Goal: Task Accomplishment & Management: Use online tool/utility

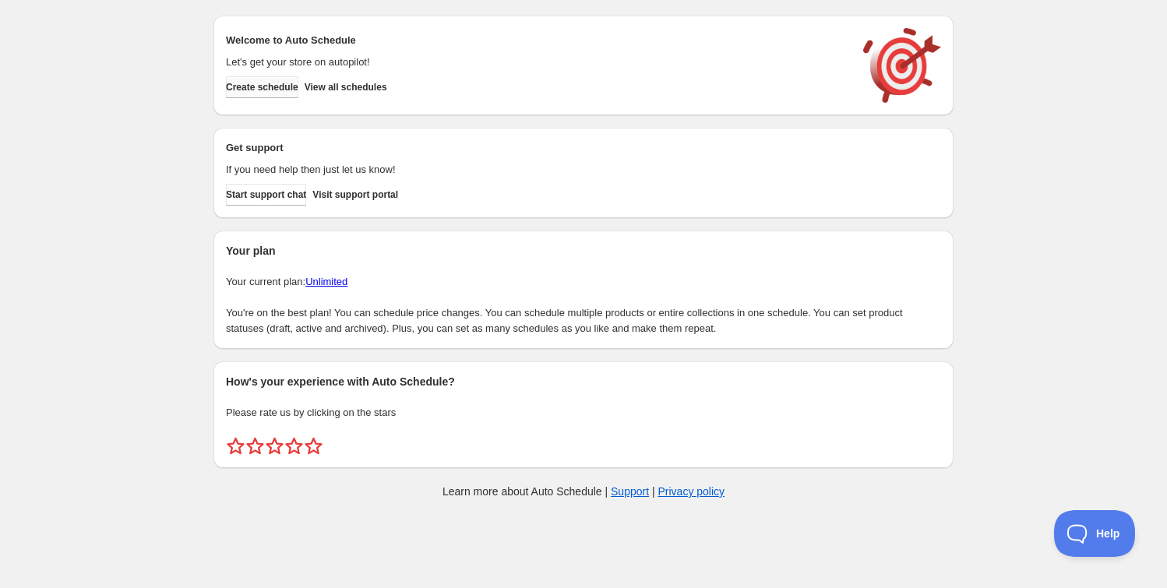
click at [284, 92] on span "Create schedule" at bounding box center [262, 87] width 72 height 12
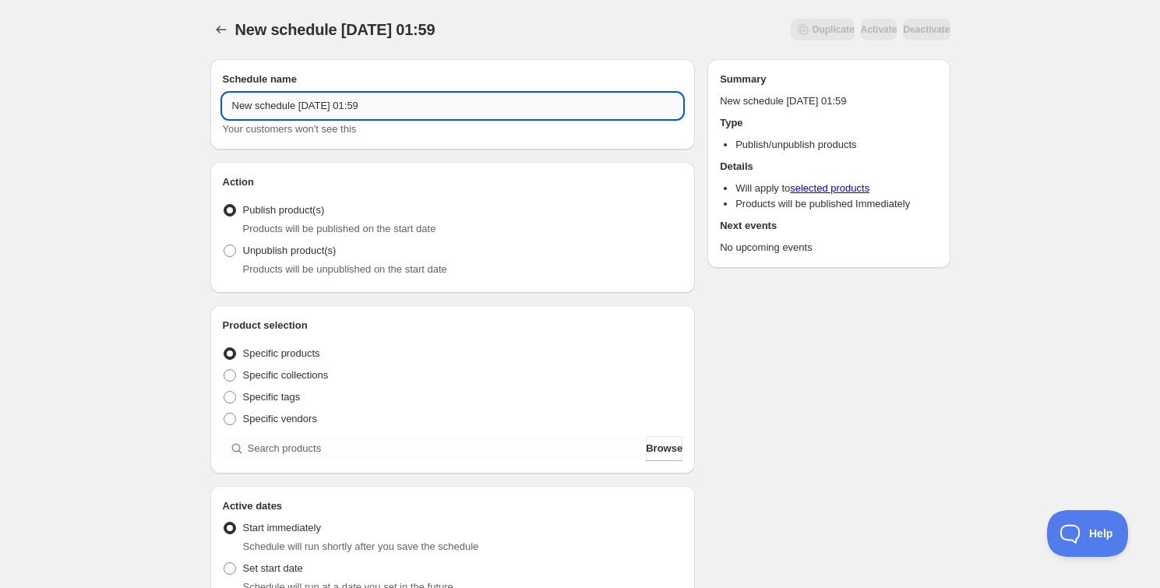
click at [393, 93] on input "New schedule Oct 01 2025 01:59" at bounding box center [453, 105] width 460 height 25
drag, startPoint x: 297, startPoint y: 100, endPoint x: 343, endPoint y: 104, distance: 46.1
click at [343, 104] on input "Schedule for C1025" at bounding box center [453, 105] width 460 height 25
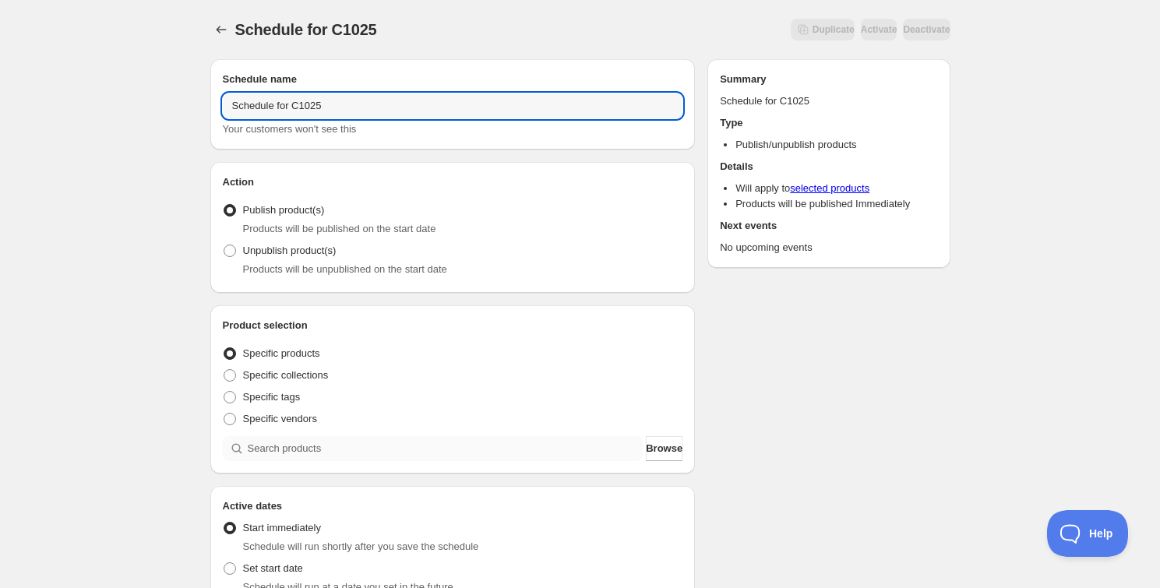
type input "Schedule for C1025"
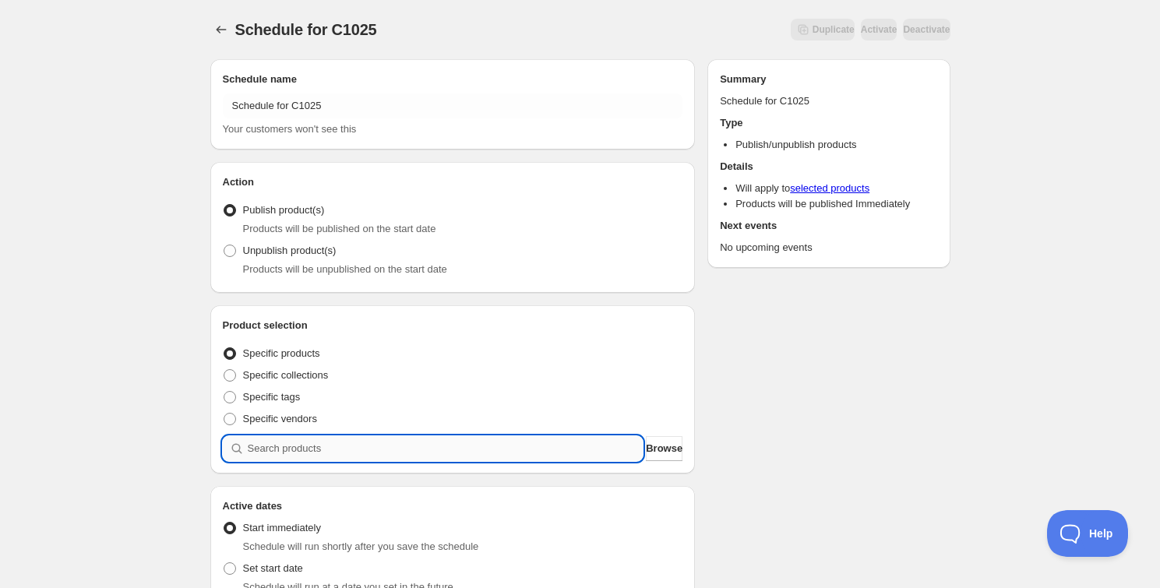
click at [363, 455] on input "search" at bounding box center [446, 448] width 396 height 25
paste input "C1025"
type input "C1025"
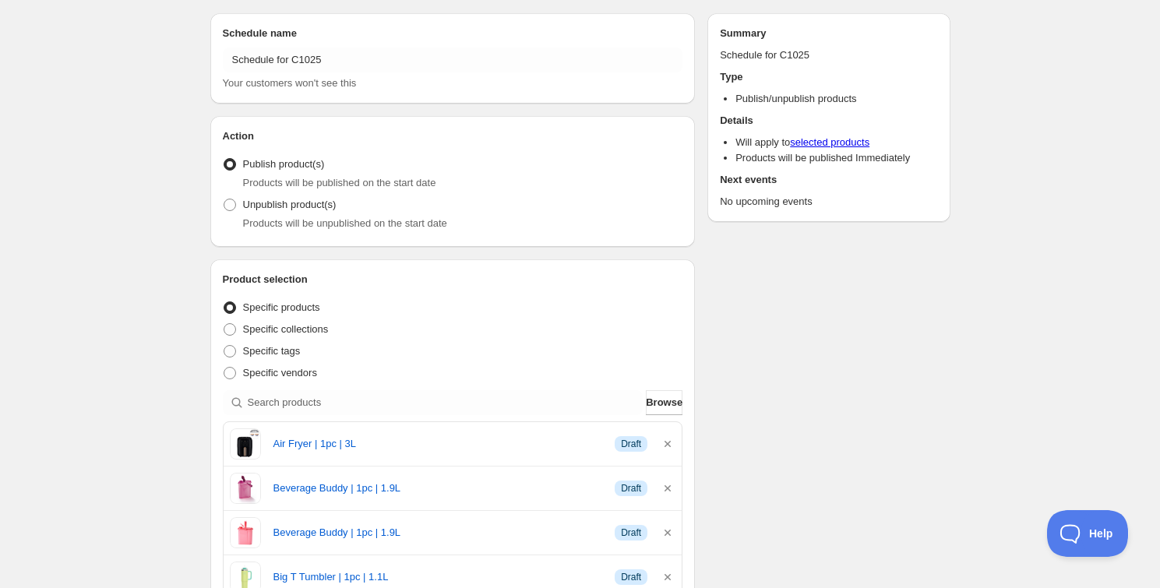
scroll to position [70, 0]
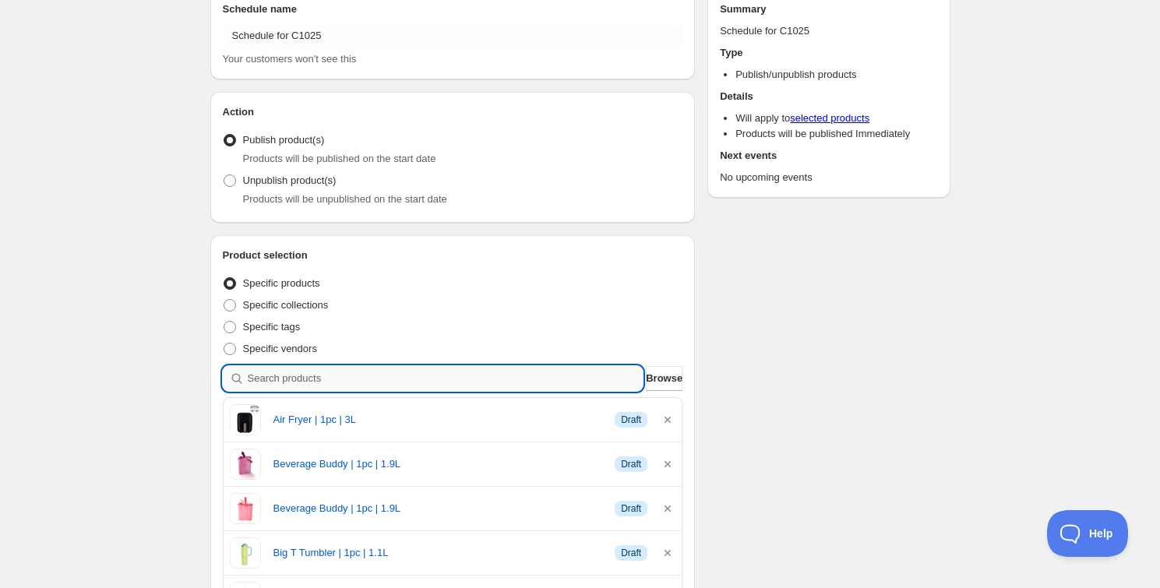
click at [506, 375] on input "search" at bounding box center [446, 378] width 396 height 25
type input "C"
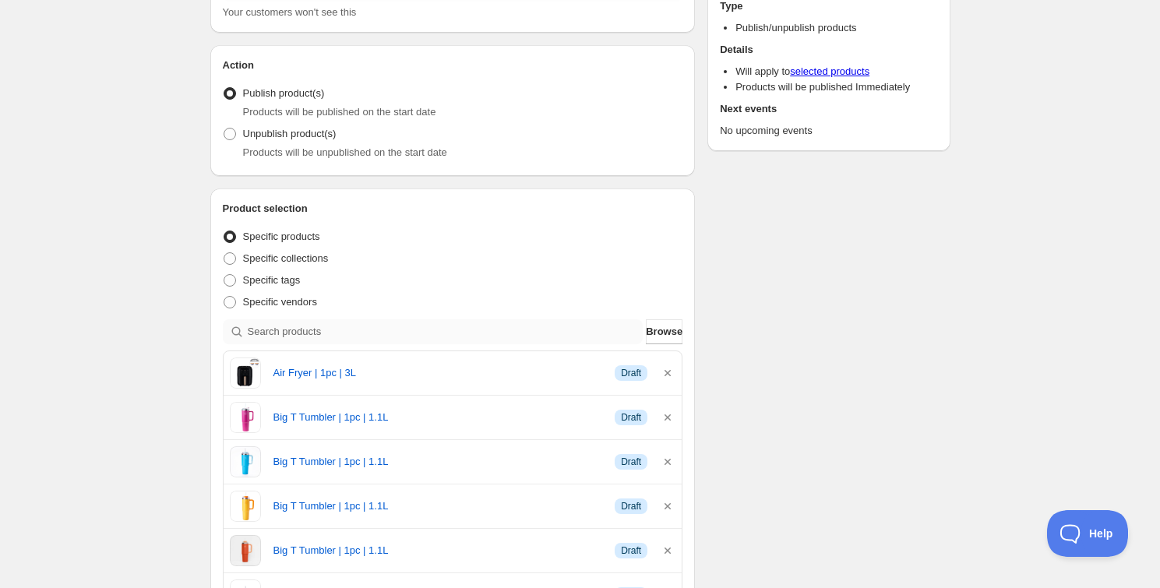
scroll to position [141, 0]
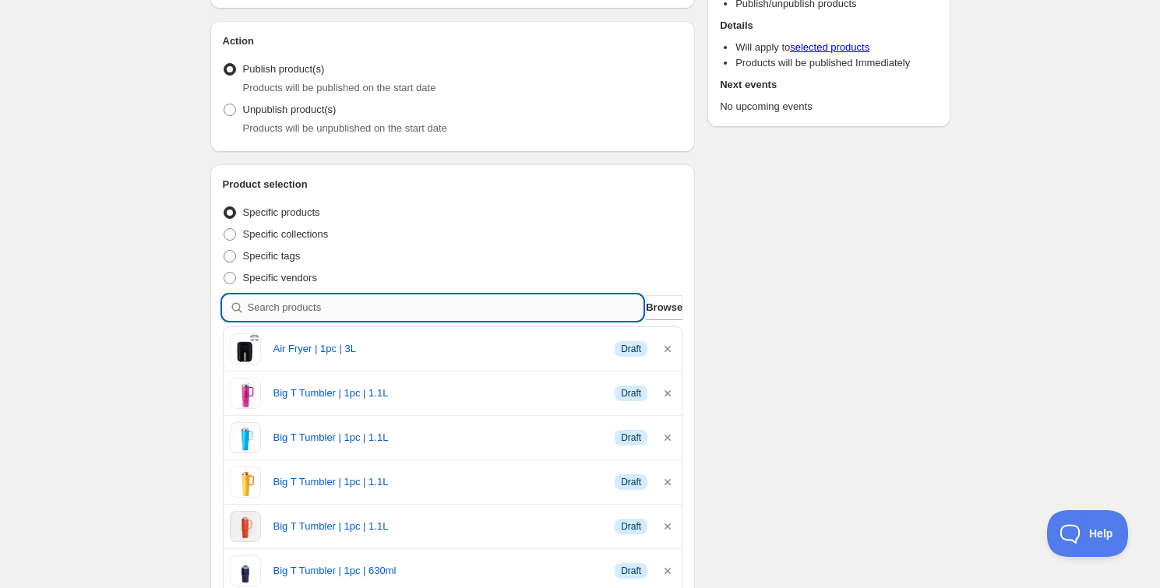
click at [460, 298] on input "search" at bounding box center [446, 307] width 396 height 25
type input "C"
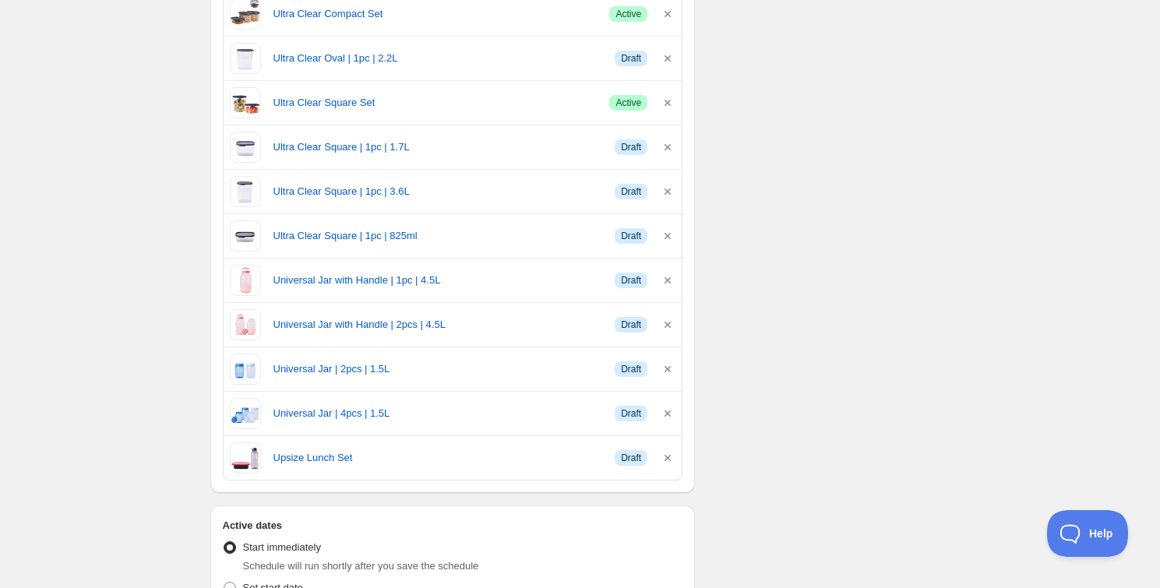
scroll to position [6941, 0]
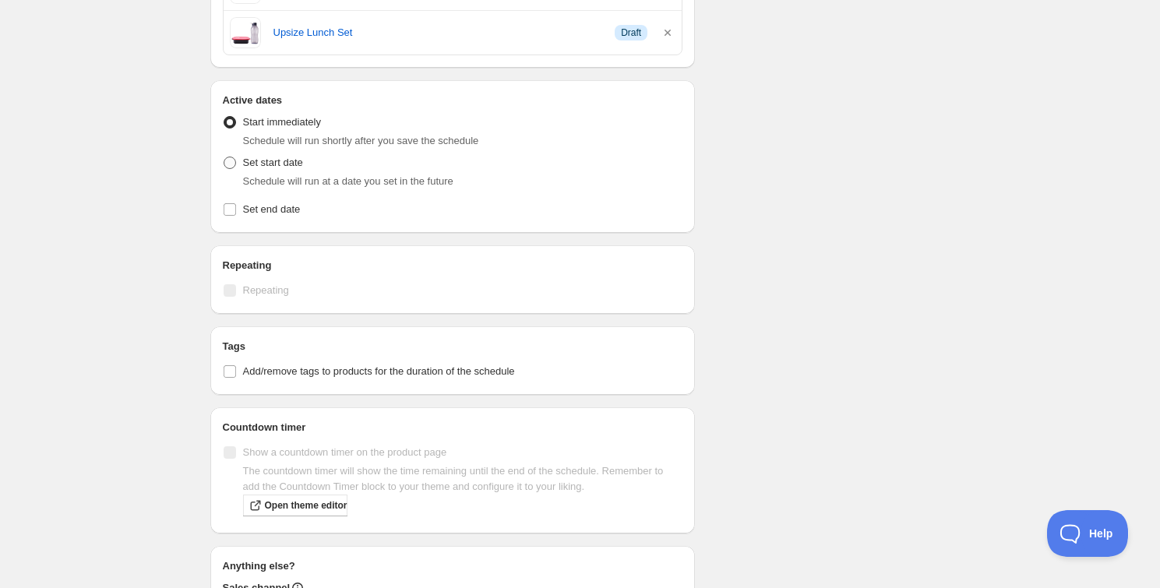
click at [278, 157] on span "Set start date" at bounding box center [273, 163] width 60 height 12
click at [224, 157] on input "Set start date" at bounding box center [224, 157] width 1 height 1
radio input "true"
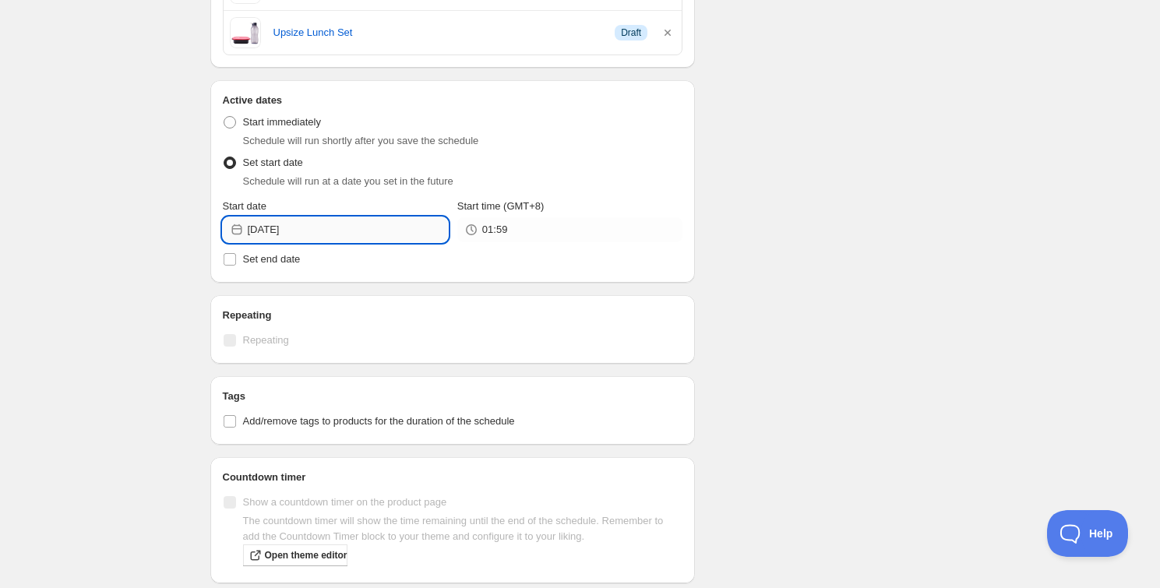
click at [288, 220] on input "2025-10-01" at bounding box center [348, 229] width 200 height 25
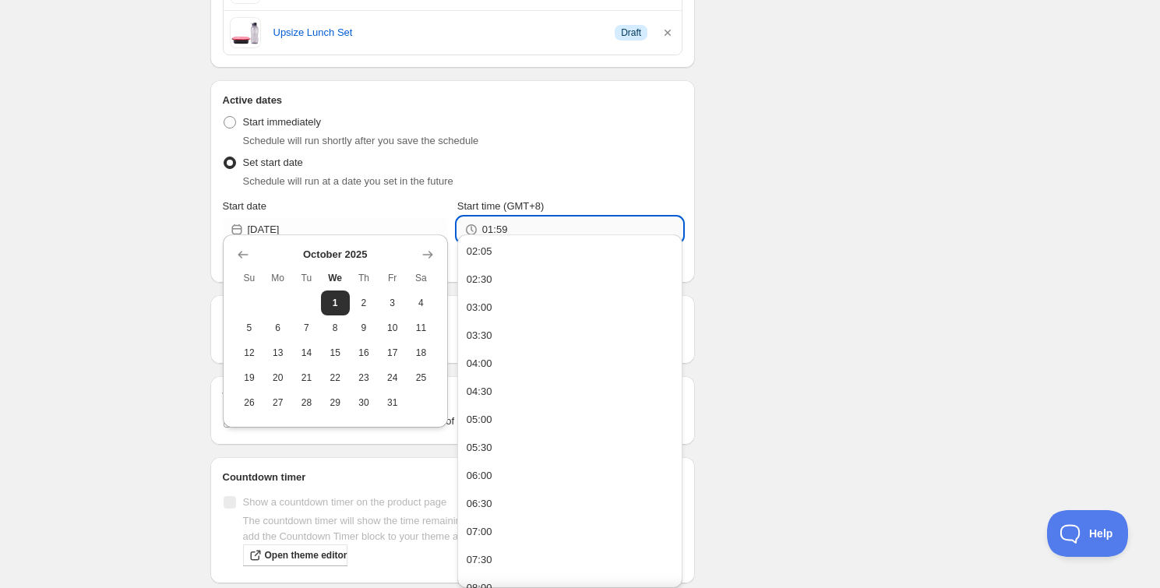
click at [491, 222] on input "01:59" at bounding box center [582, 229] width 200 height 25
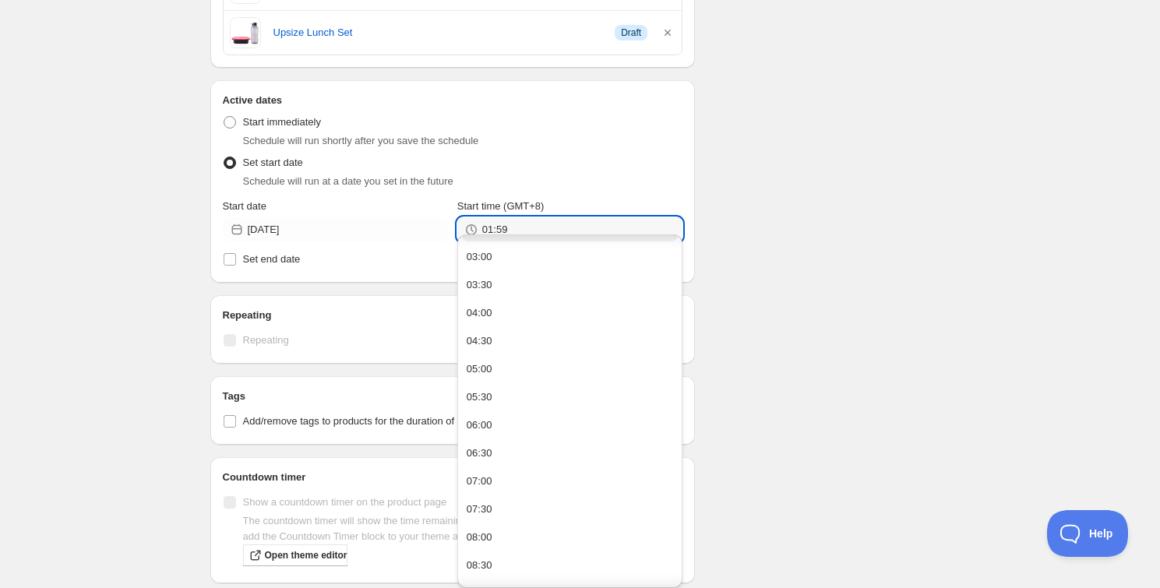
scroll to position [70, 0]
click at [484, 509] on button "08:00" at bounding box center [570, 518] width 216 height 25
drag, startPoint x: 498, startPoint y: 222, endPoint x: 514, endPoint y: 220, distance: 16.4
click at [514, 220] on input "08:00" at bounding box center [582, 229] width 200 height 25
type input "08:55"
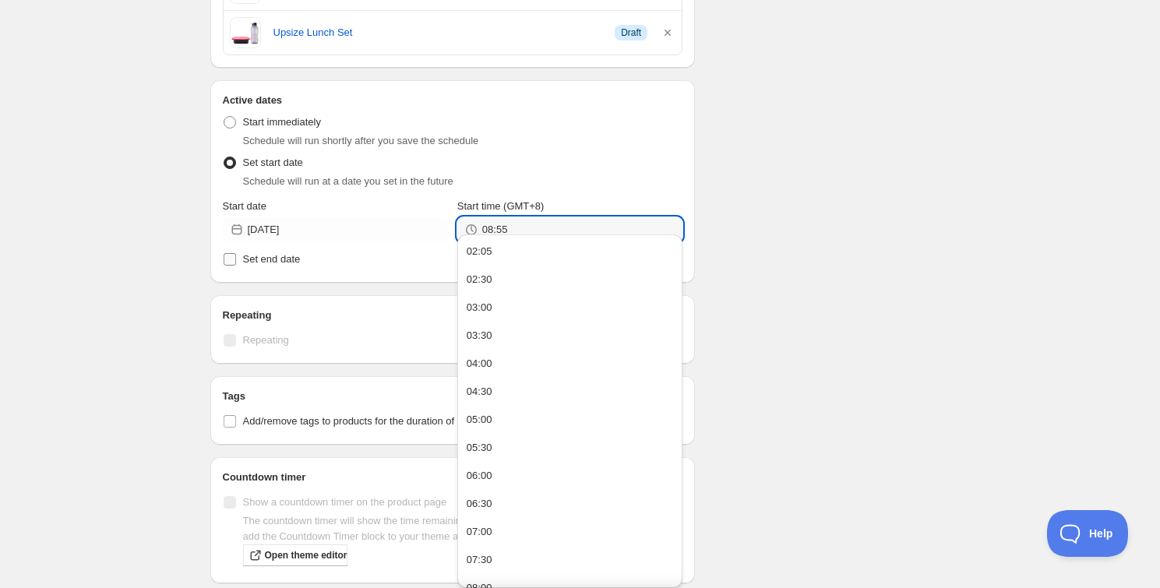
click at [288, 253] on span "Set end date" at bounding box center [272, 259] width 58 height 12
click at [236, 253] on input "Set end date" at bounding box center [230, 259] width 12 height 12
checkbox input "true"
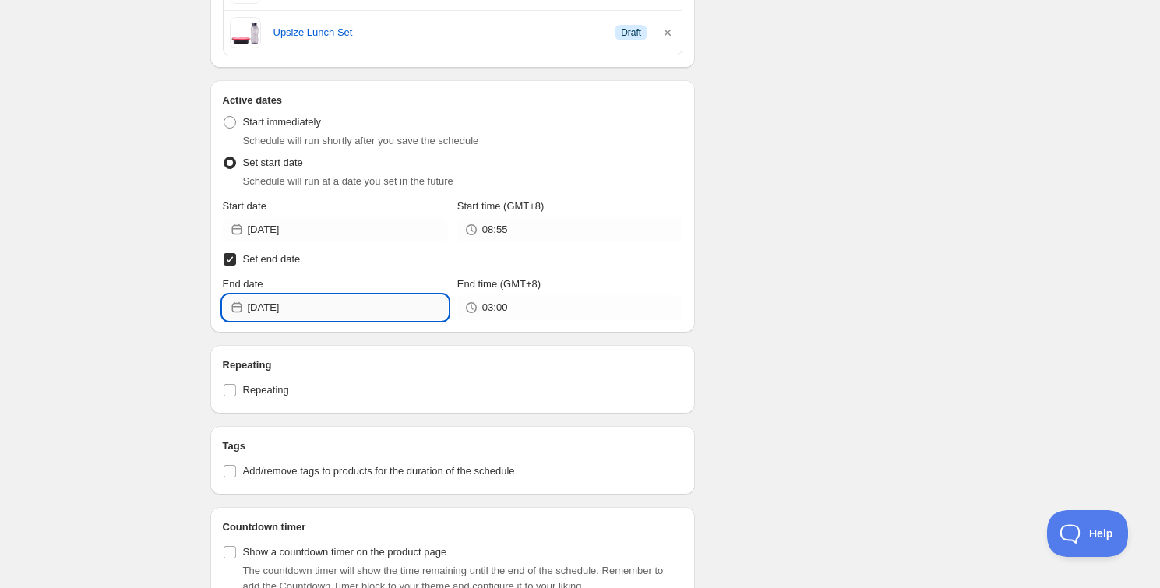
click at [280, 295] on input "2025-10-02" at bounding box center [348, 307] width 200 height 25
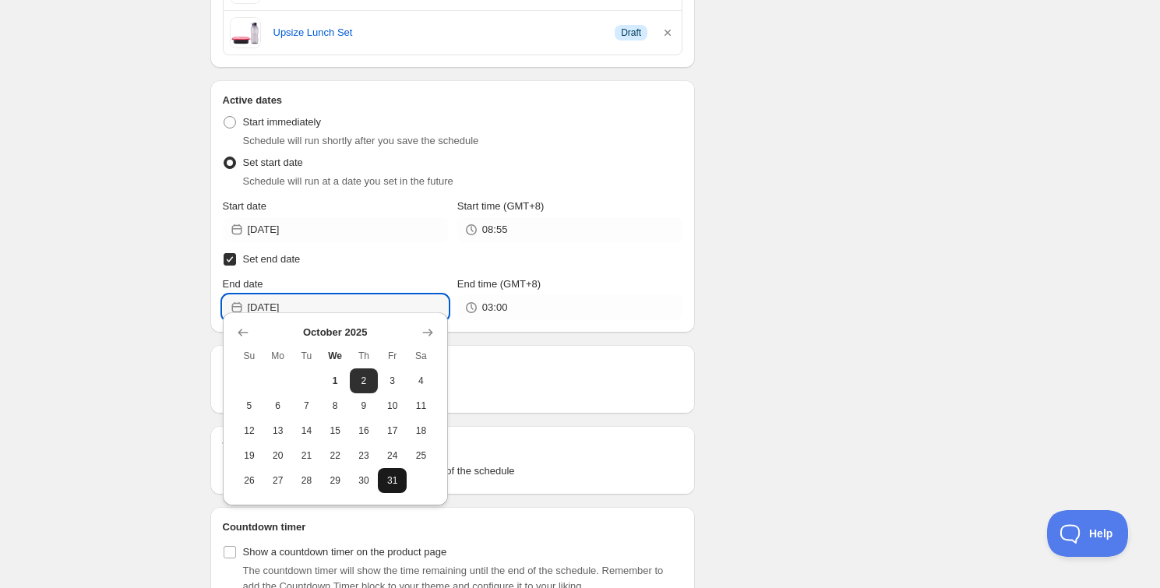
click at [397, 482] on span "31" at bounding box center [392, 481] width 16 height 12
type input "2025-10-31"
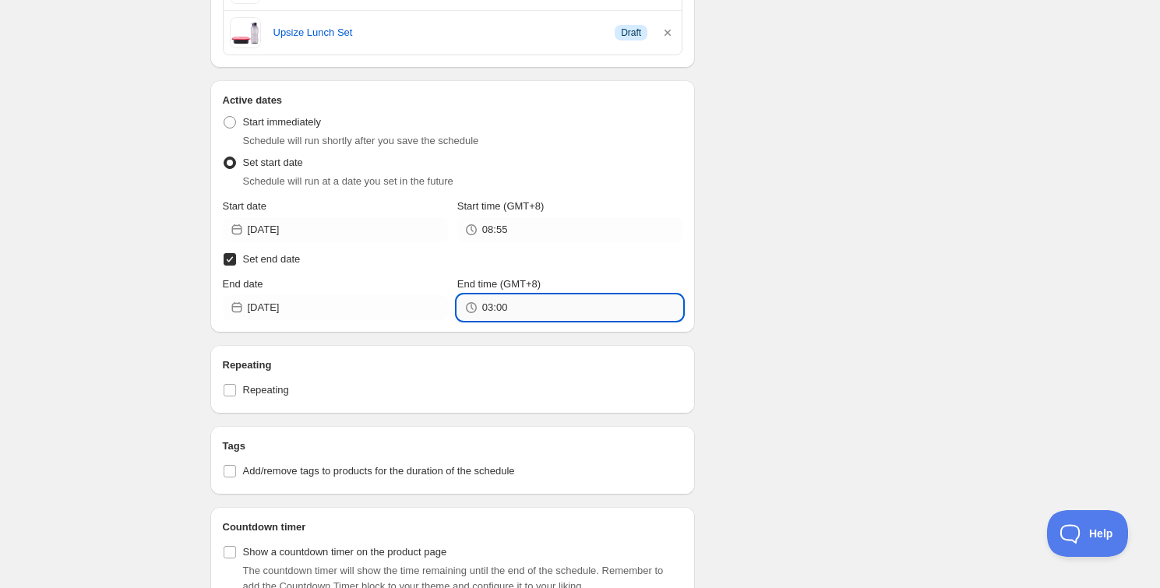
click at [505, 305] on input "03:00" at bounding box center [582, 307] width 200 height 25
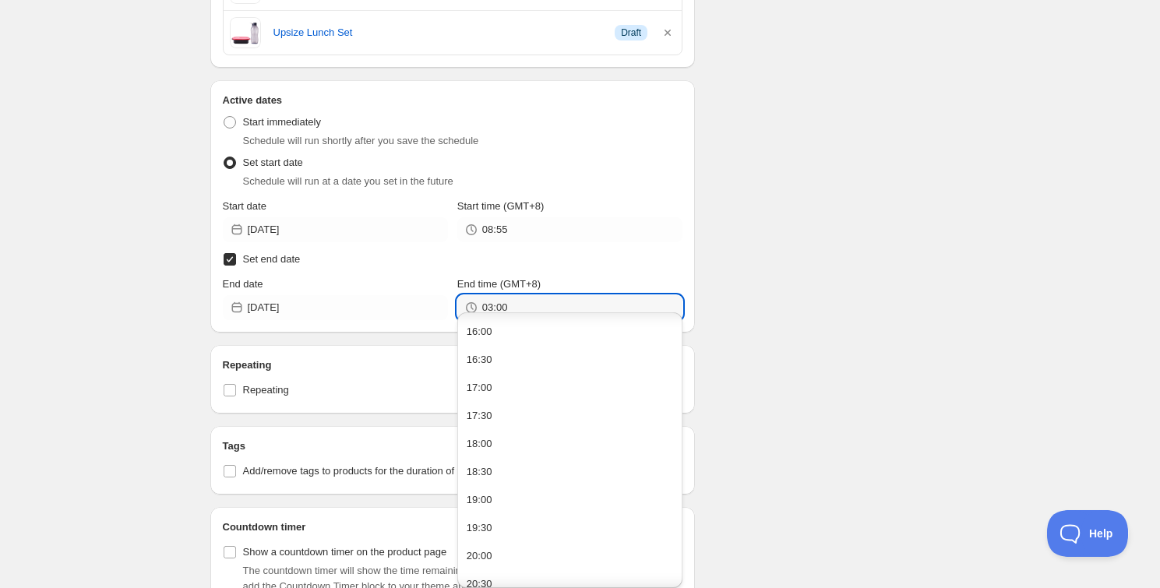
scroll to position [1062, 0]
click at [495, 577] on button "23:30" at bounding box center [570, 585] width 216 height 25
type input "23:30"
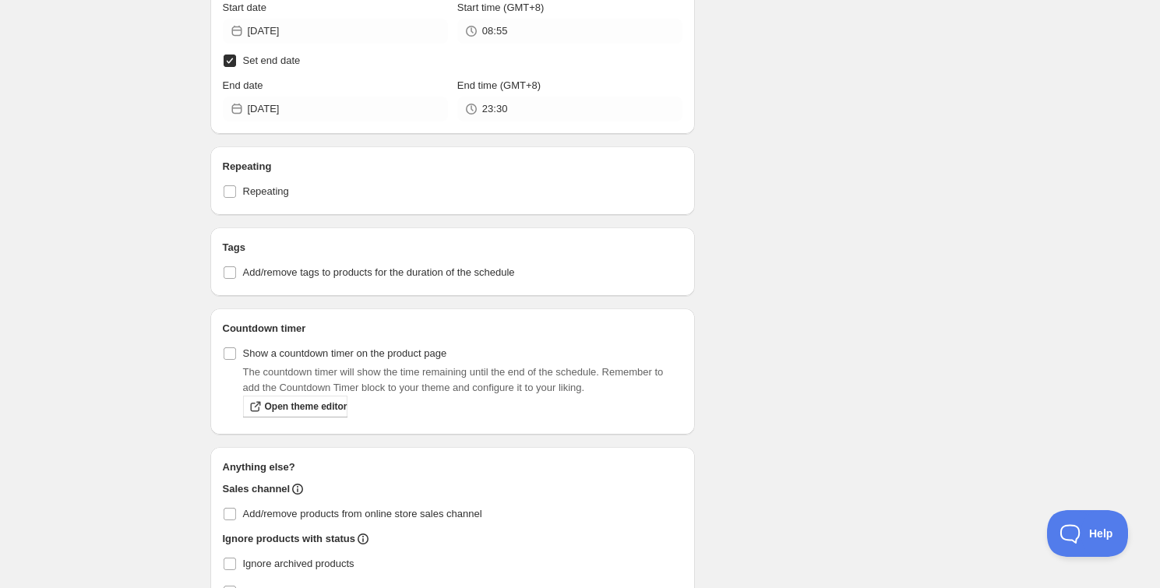
scroll to position [7153, 0]
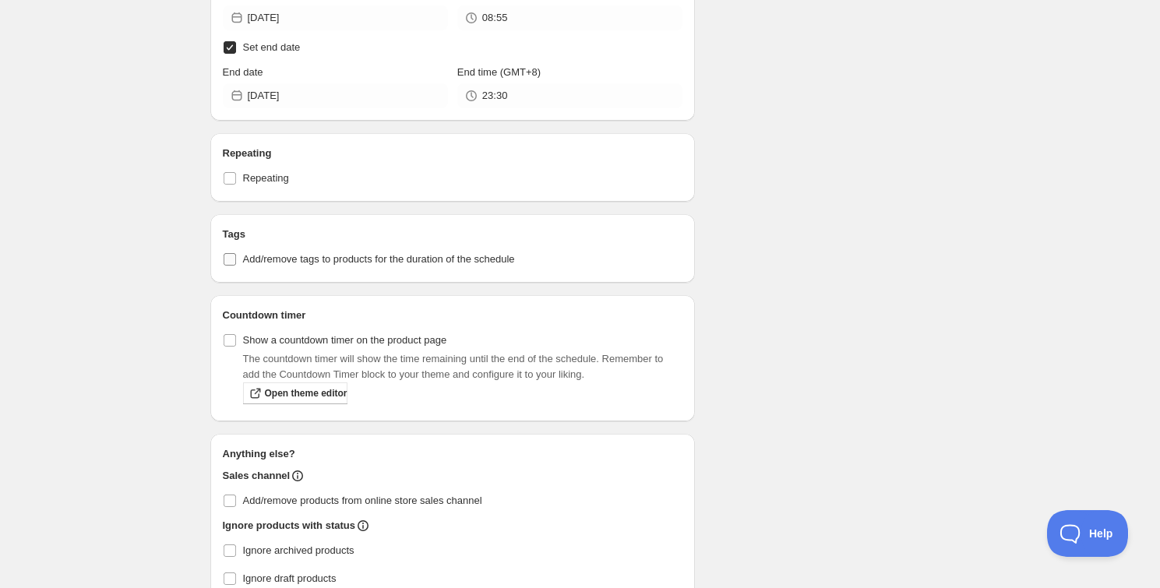
click at [307, 253] on span "Add/remove tags to products for the duration of the schedule" at bounding box center [379, 259] width 272 height 12
click at [236, 253] on input "Add/remove tags to products for the duration of the schedule" at bounding box center [230, 259] width 12 height 12
checkbox input "true"
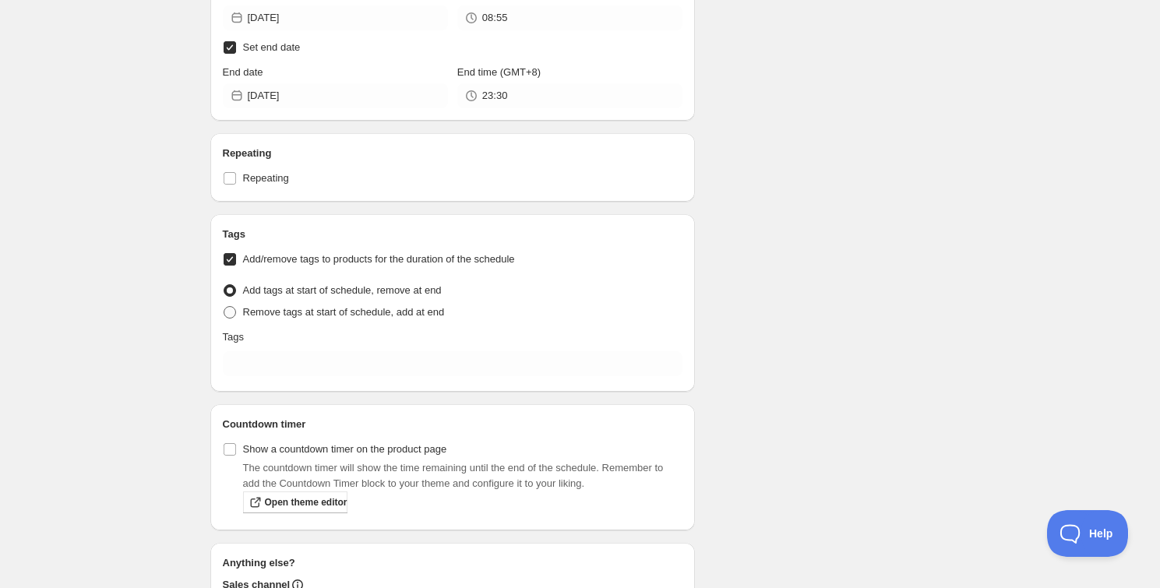
click at [279, 306] on span "Remove tags at start of schedule, add at end" at bounding box center [344, 312] width 202 height 12
click at [224, 306] on input "Remove tags at start of schedule, add at end" at bounding box center [224, 306] width 1 height 1
radio input "true"
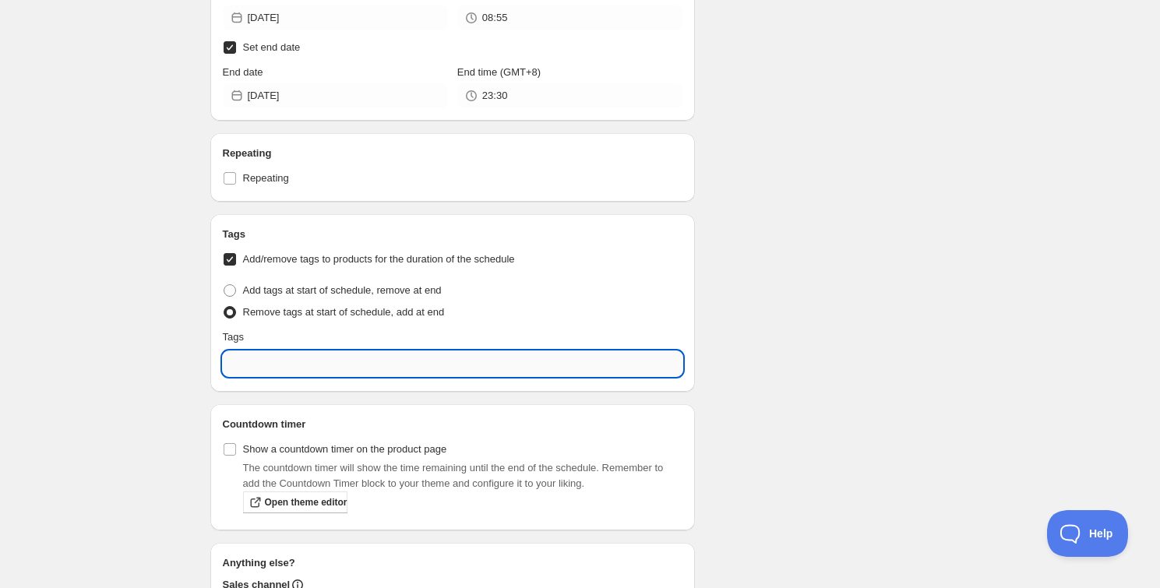
click at [280, 351] on input "text" at bounding box center [453, 363] width 460 height 25
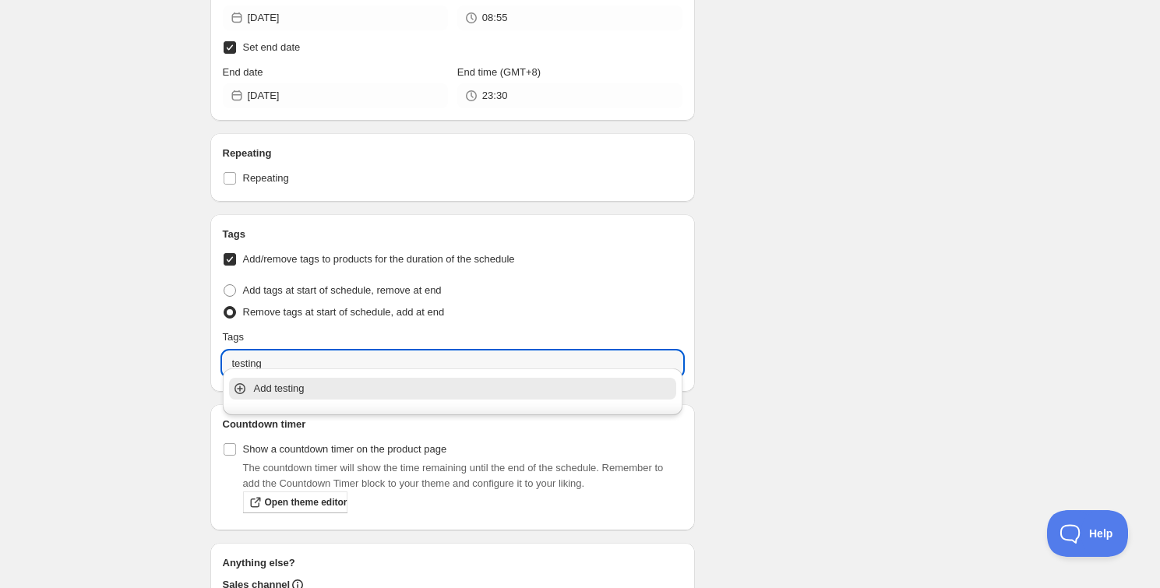
click at [288, 389] on p "Add testing" at bounding box center [464, 389] width 420 height 16
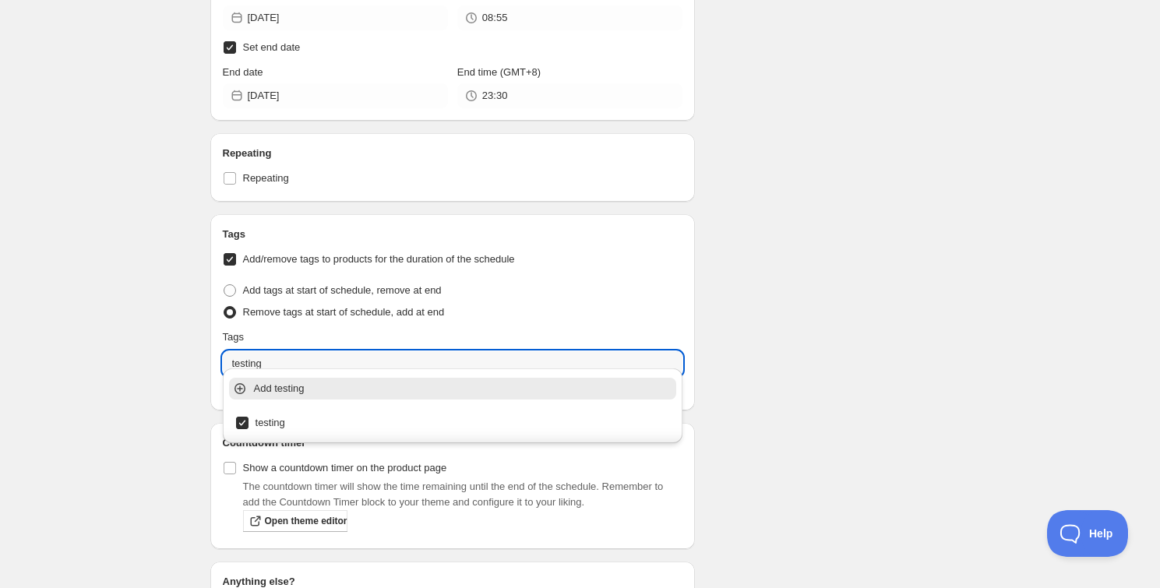
type input "testing"
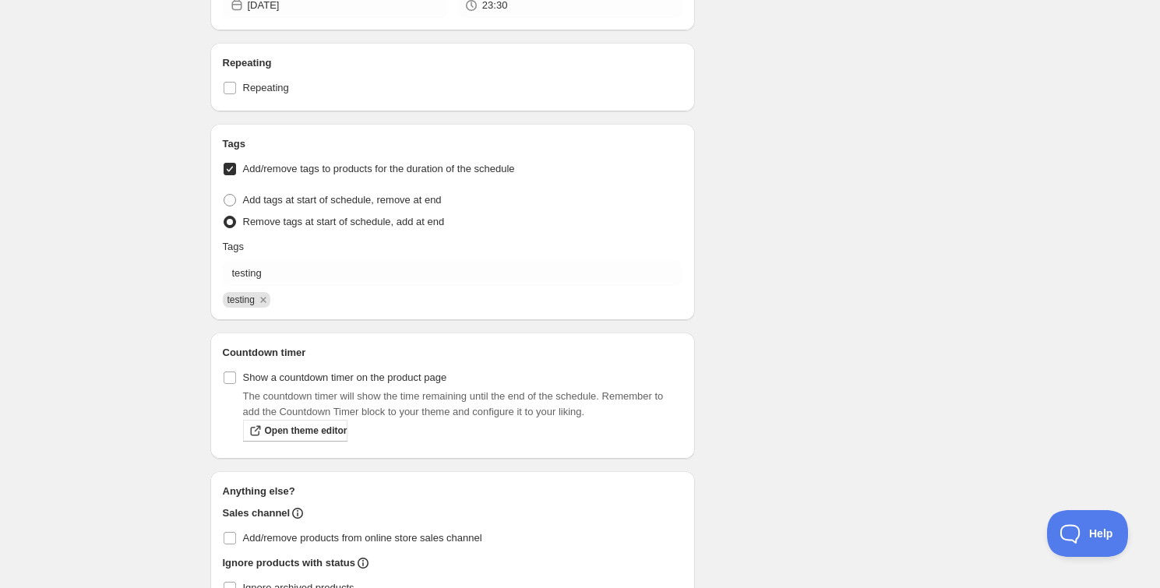
scroll to position [7366, 0]
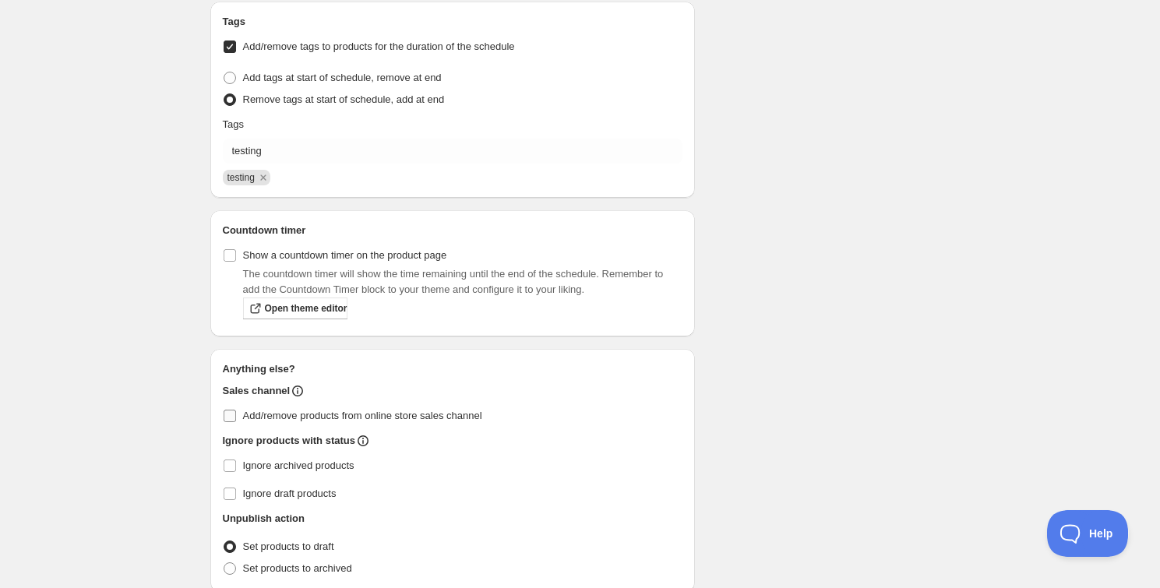
click at [279, 410] on span "Add/remove products from online store sales channel" at bounding box center [362, 416] width 239 height 12
click at [236, 410] on input "Add/remove products from online store sales channel" at bounding box center [230, 416] width 12 height 12
checkbox input "true"
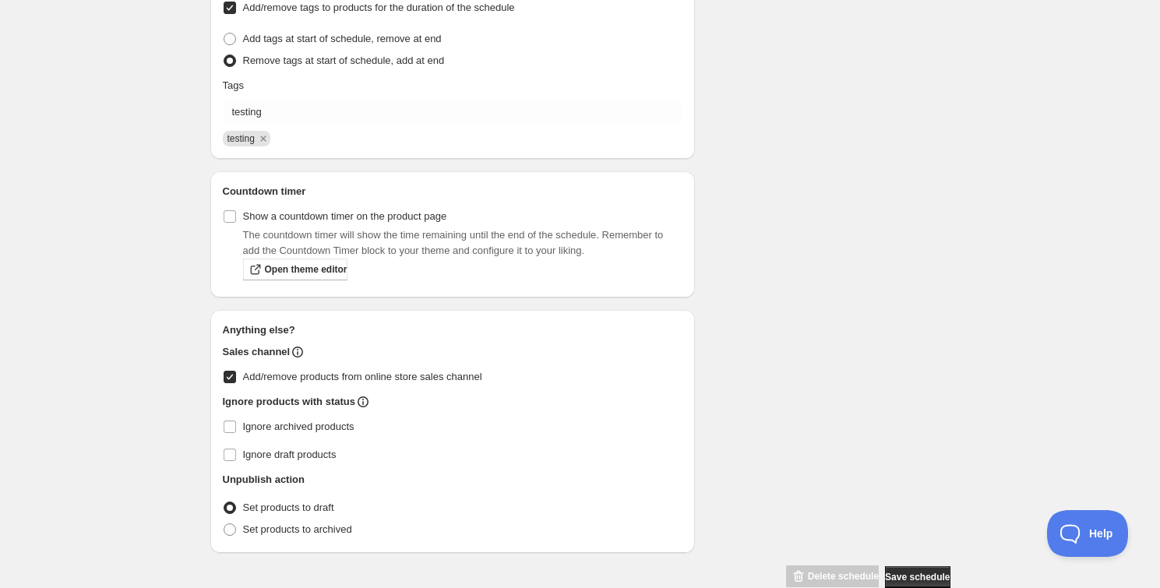
scroll to position [7424, 0]
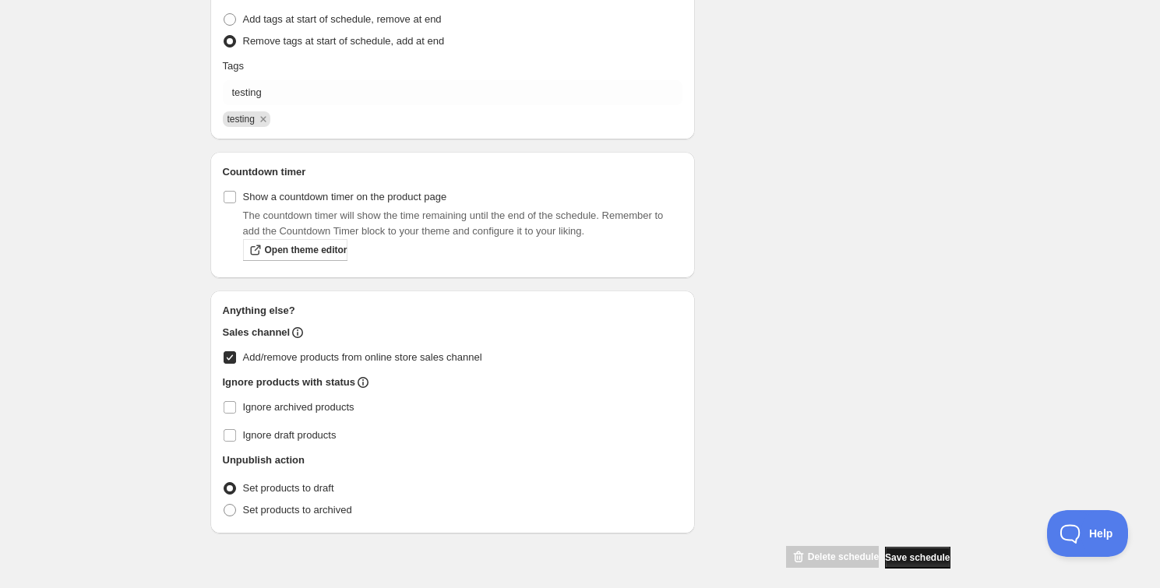
click at [896, 547] on button "Save schedule" at bounding box center [917, 558] width 65 height 22
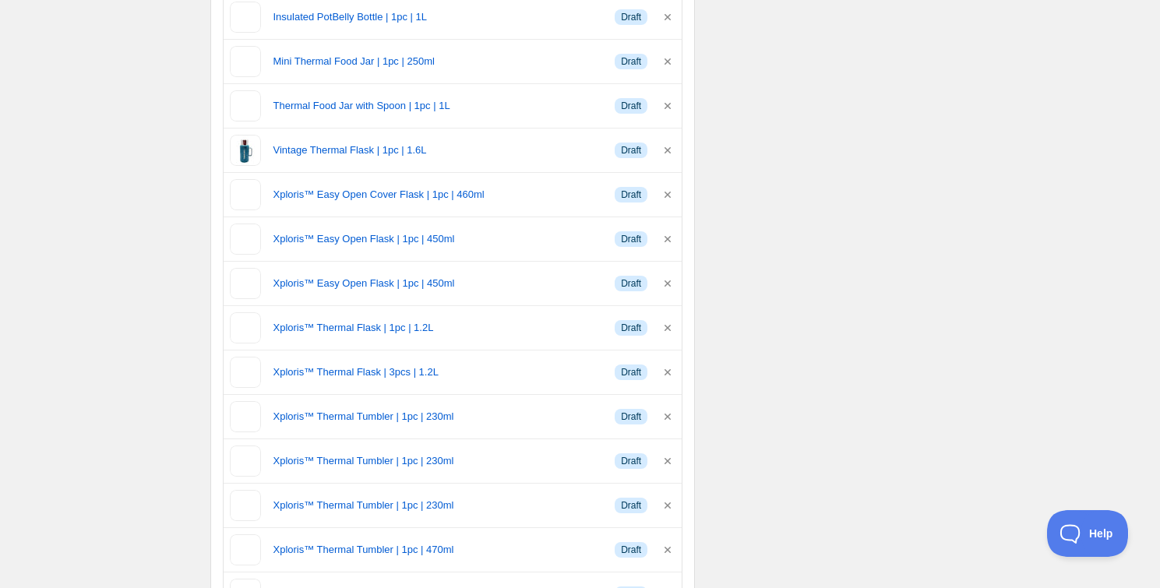
scroll to position [4399, 0]
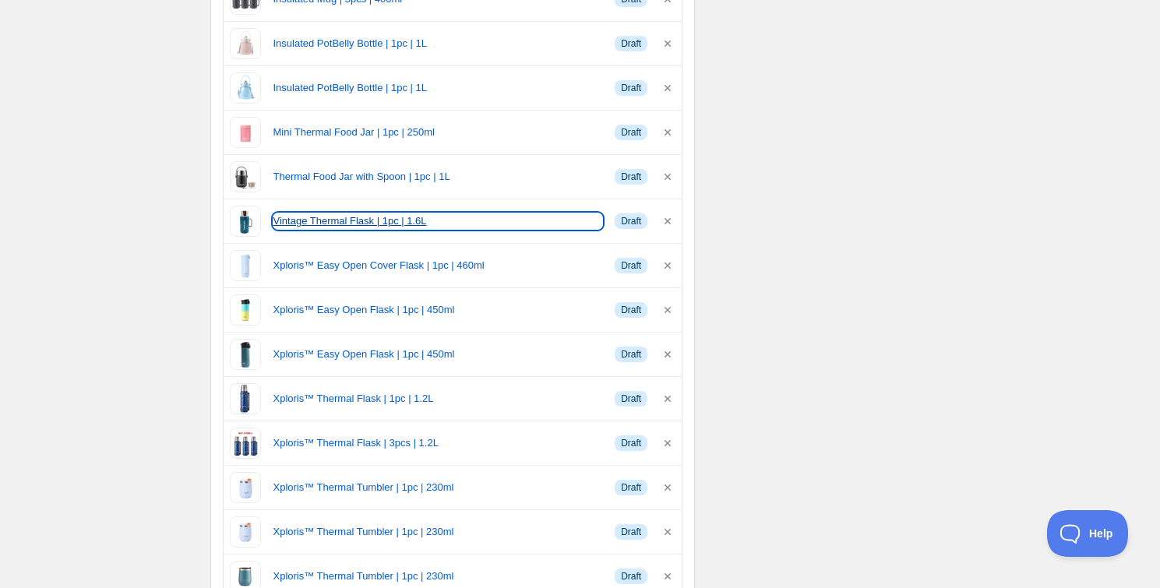
click at [407, 213] on link "Vintage Thermal Flask | 1pc | 1.6L" at bounding box center [438, 221] width 330 height 16
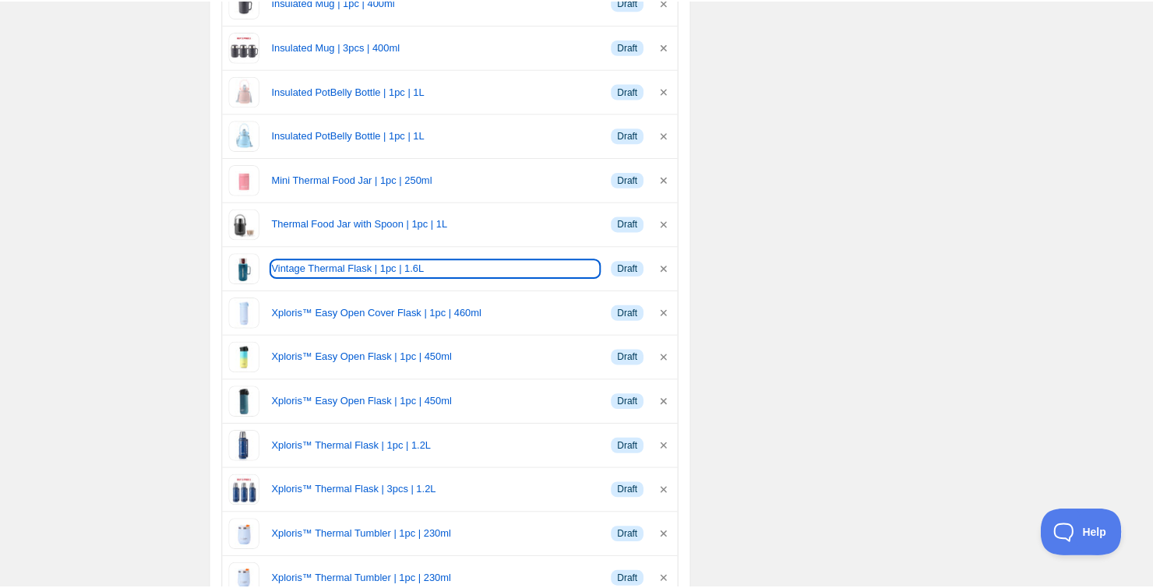
scroll to position [4328, 0]
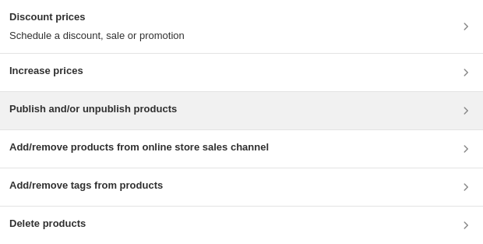
click at [125, 49] on h3 "Publish and/or unpublish products" at bounding box center [93, 109] width 168 height 16
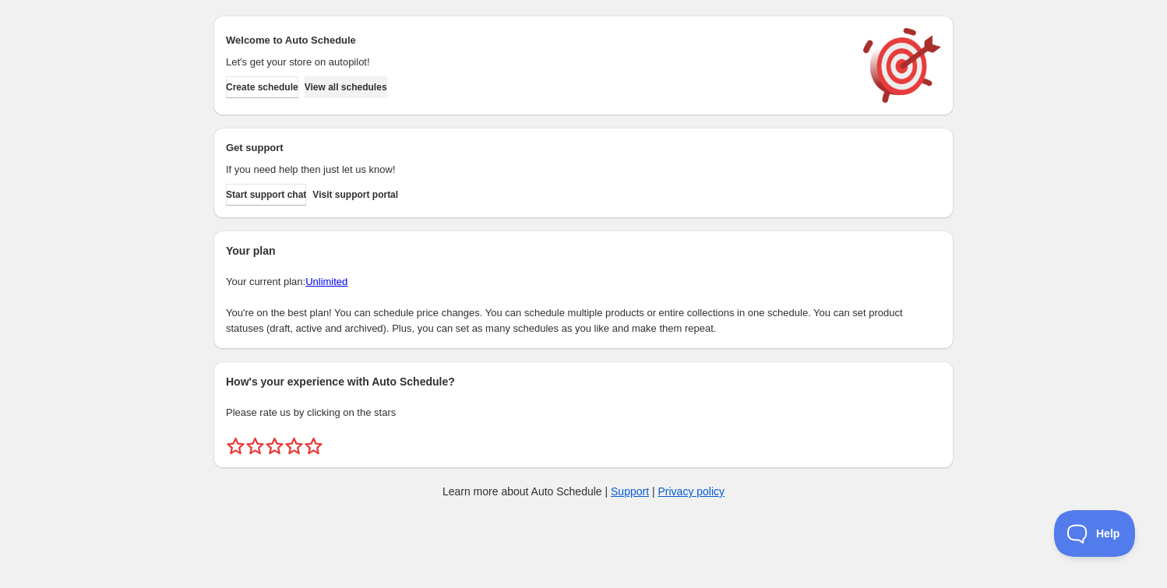
click at [387, 83] on span "View all schedules" at bounding box center [346, 87] width 83 height 12
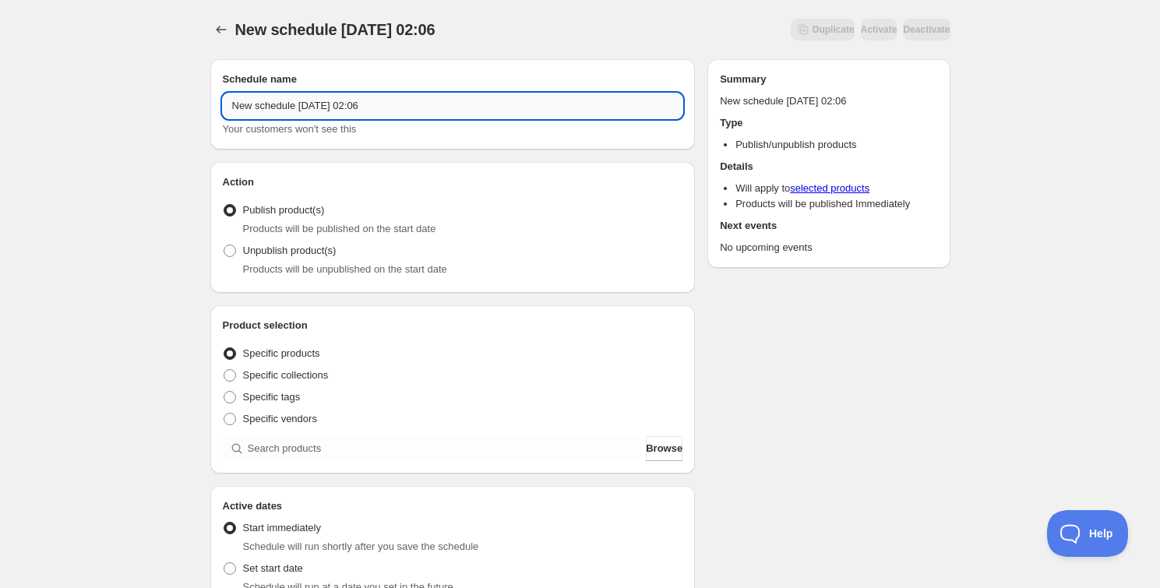
click at [342, 104] on input "New schedule Oct 01 2025 02:06" at bounding box center [453, 105] width 460 height 25
paste input "A6633"
click at [358, 108] on input "Schedule for PWP A6633 1 - 12 Oct" at bounding box center [453, 105] width 460 height 25
drag, startPoint x: 352, startPoint y: 105, endPoint x: 323, endPoint y: 106, distance: 29.6
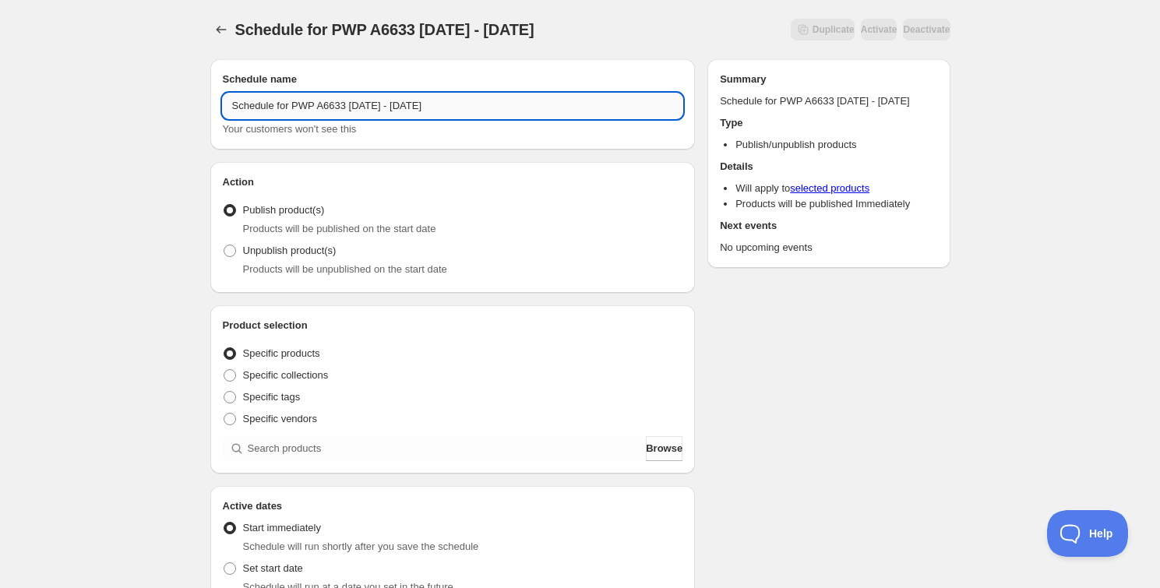
click at [323, 106] on input "Schedule for PWP A6633 1 - 12 Oct" at bounding box center [453, 105] width 460 height 25
type input "Schedule for PWP A6633 1 - 12 Oct"
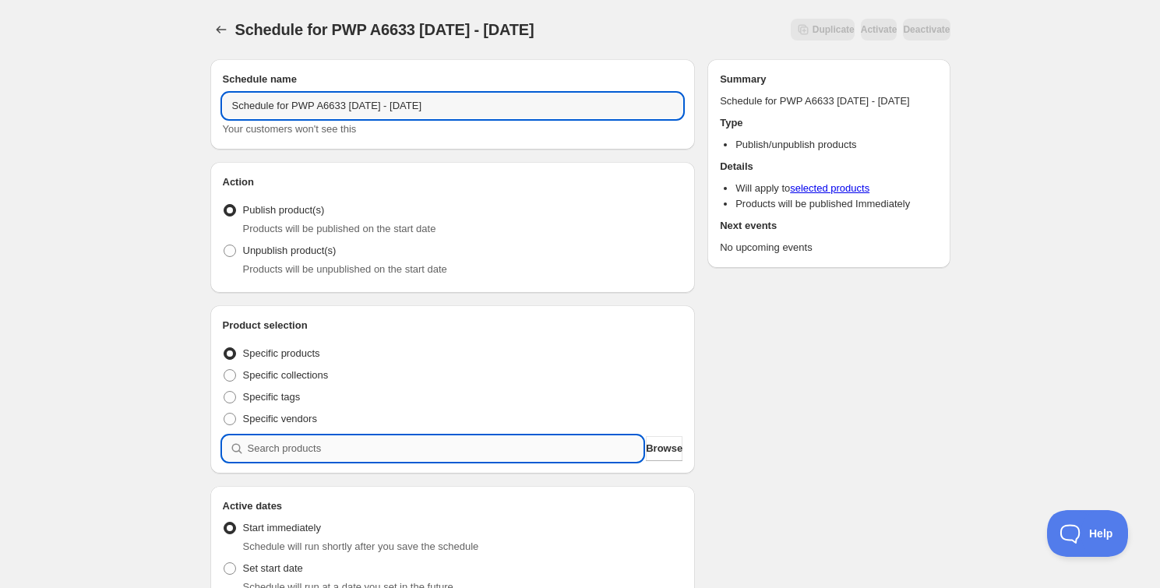
click at [321, 439] on input "search" at bounding box center [446, 448] width 396 height 25
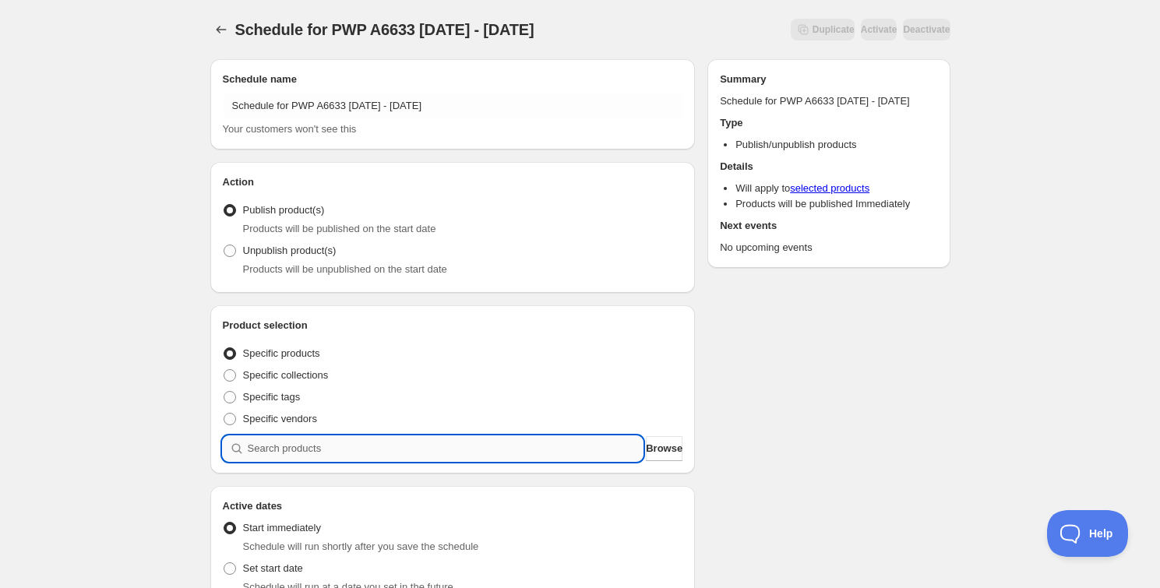
paste input "A6633"
type input "A6633"
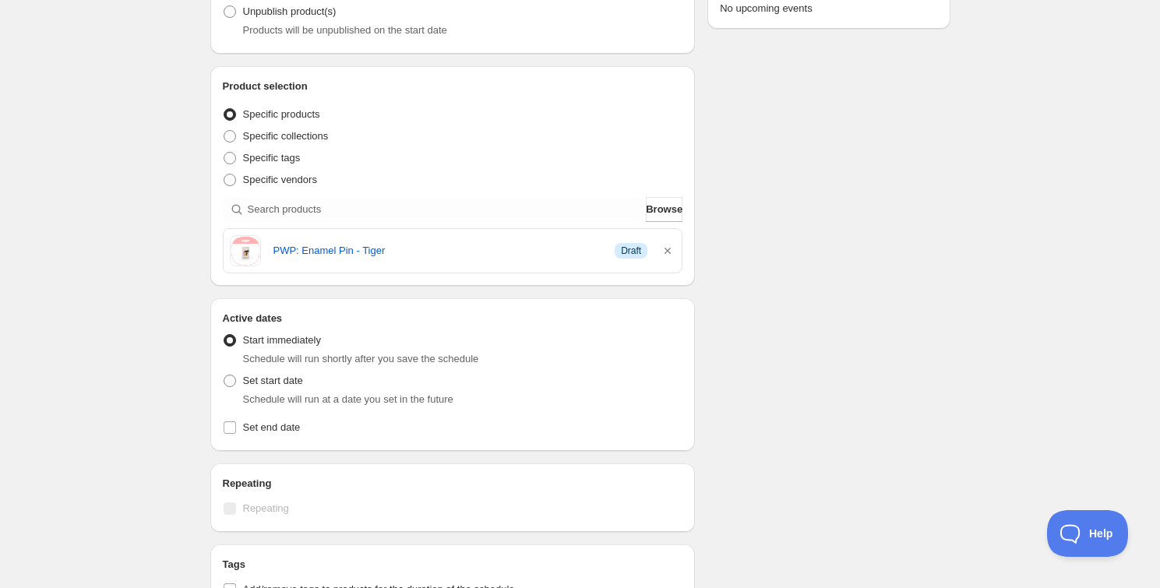
scroll to position [283, 0]
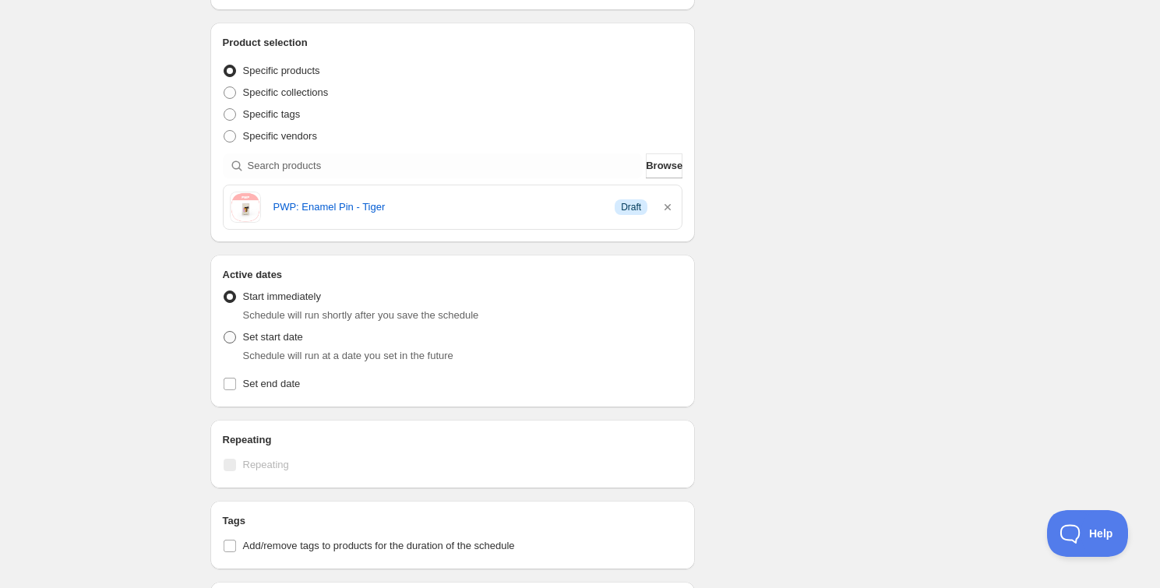
click at [280, 344] on label "Set start date" at bounding box center [263, 337] width 80 height 22
click at [224, 332] on input "Set start date" at bounding box center [224, 331] width 1 height 1
radio input "true"
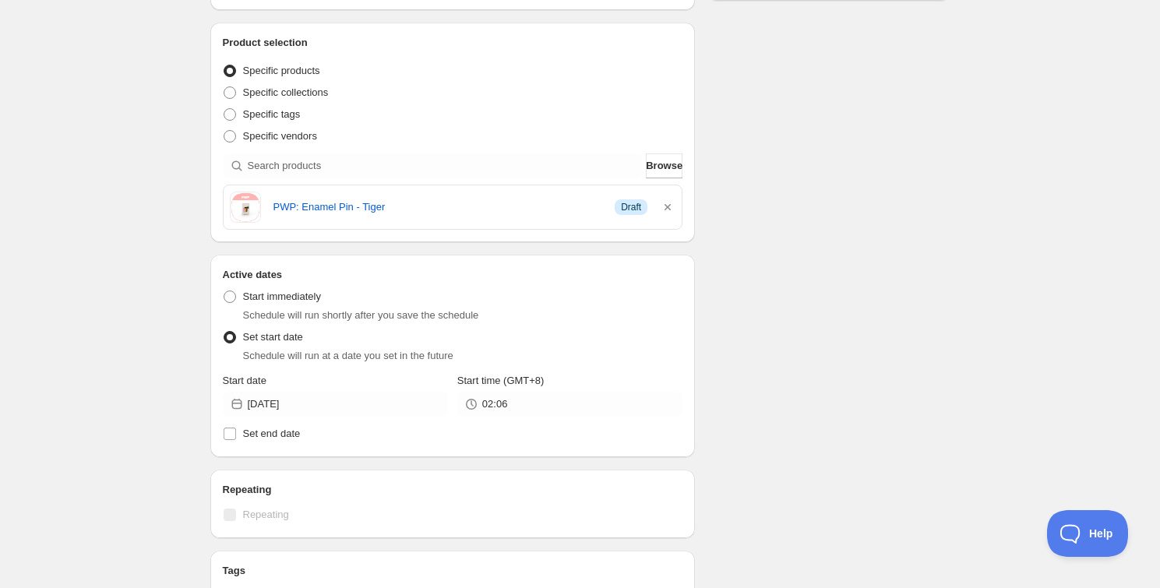
click at [296, 416] on div "Active Date Type Start immediately Schedule will run shortly after you save the…" at bounding box center [453, 364] width 460 height 162
click at [298, 410] on input "2025-10-01" at bounding box center [348, 404] width 200 height 25
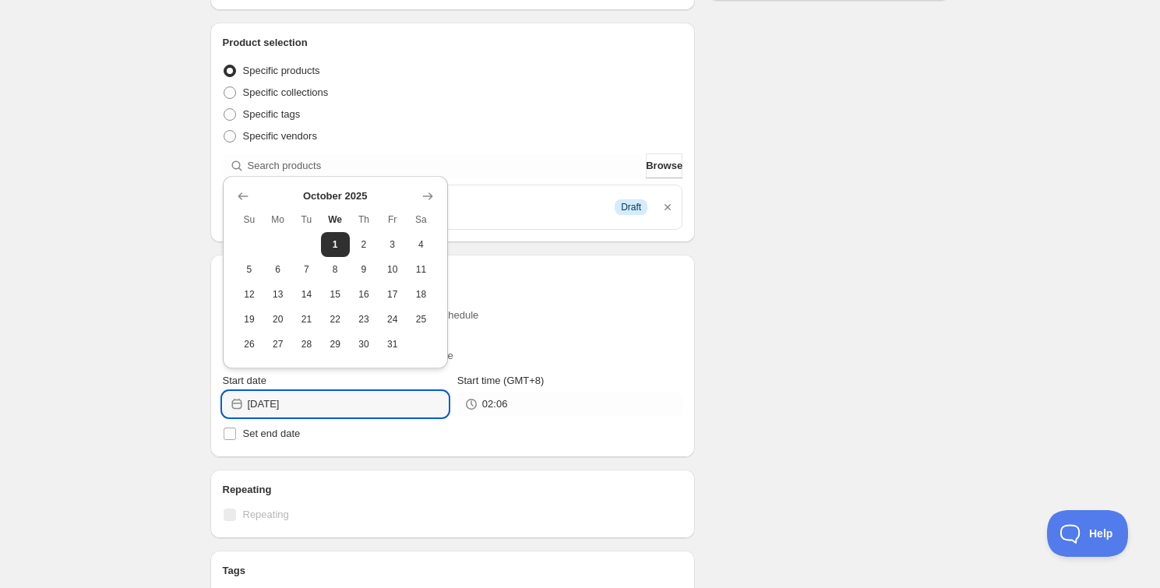
click at [544, 385] on span "Start time (GMT+8)" at bounding box center [500, 381] width 87 height 12
click at [544, 392] on input "02:06" at bounding box center [582, 404] width 200 height 25
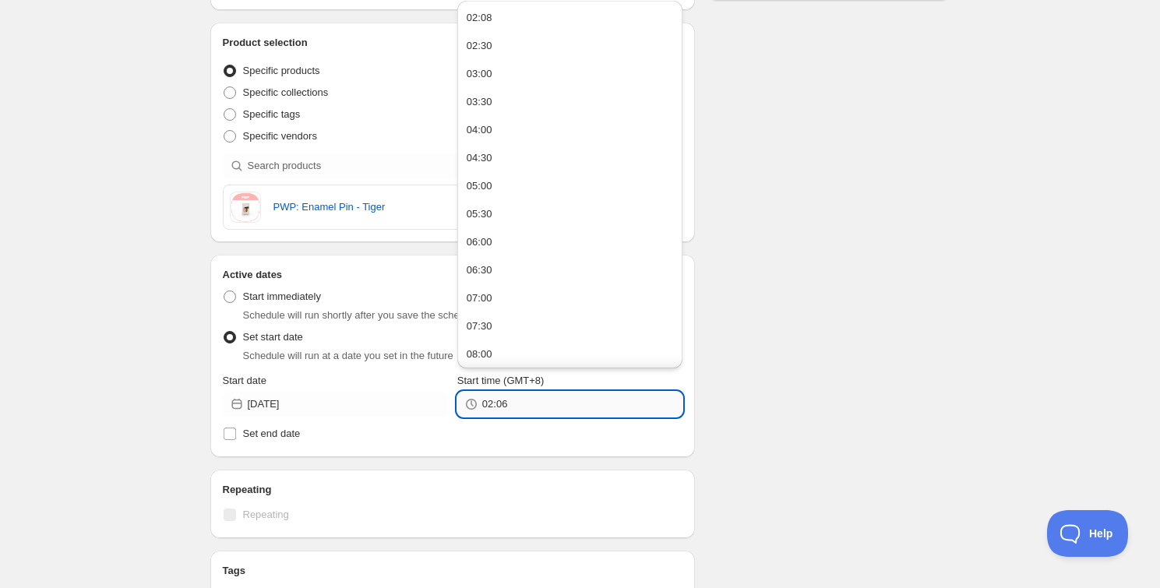
click at [539, 396] on input "02:06" at bounding box center [582, 404] width 200 height 25
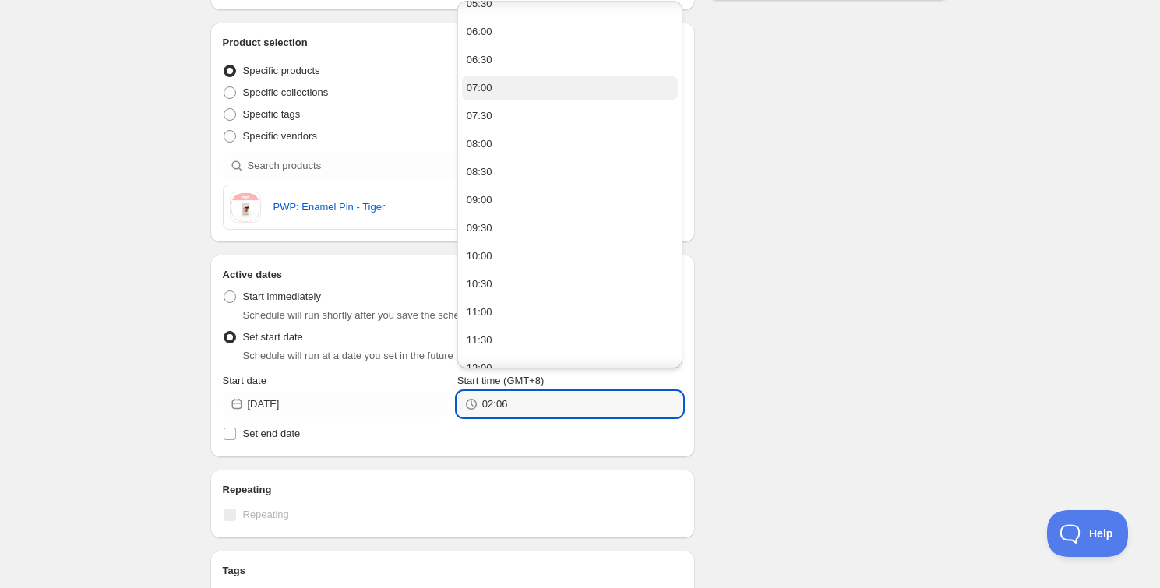
scroll to position [212, 0]
click at [513, 175] on button "08:30" at bounding box center [570, 170] width 216 height 25
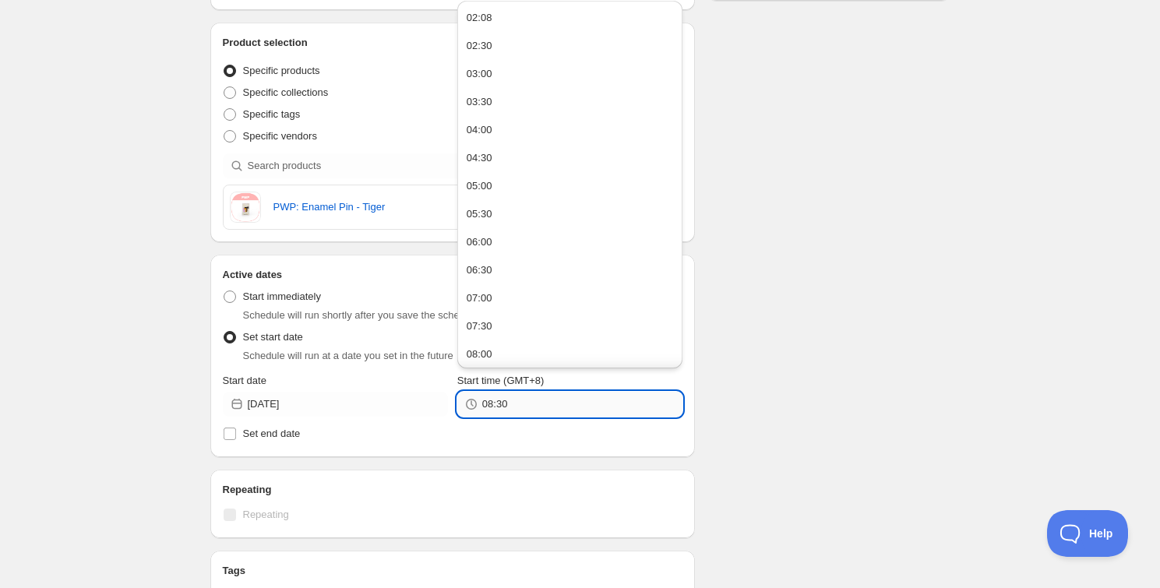
drag, startPoint x: 500, startPoint y: 399, endPoint x: 518, endPoint y: 400, distance: 18.0
click at [518, 400] on input "08:30" at bounding box center [582, 404] width 200 height 25
type input "08:55"
click at [803, 377] on div "Schedule name Schedule for PWP A6633 1 - 12 Oct Your customers won't see this A…" at bounding box center [574, 369] width 753 height 1211
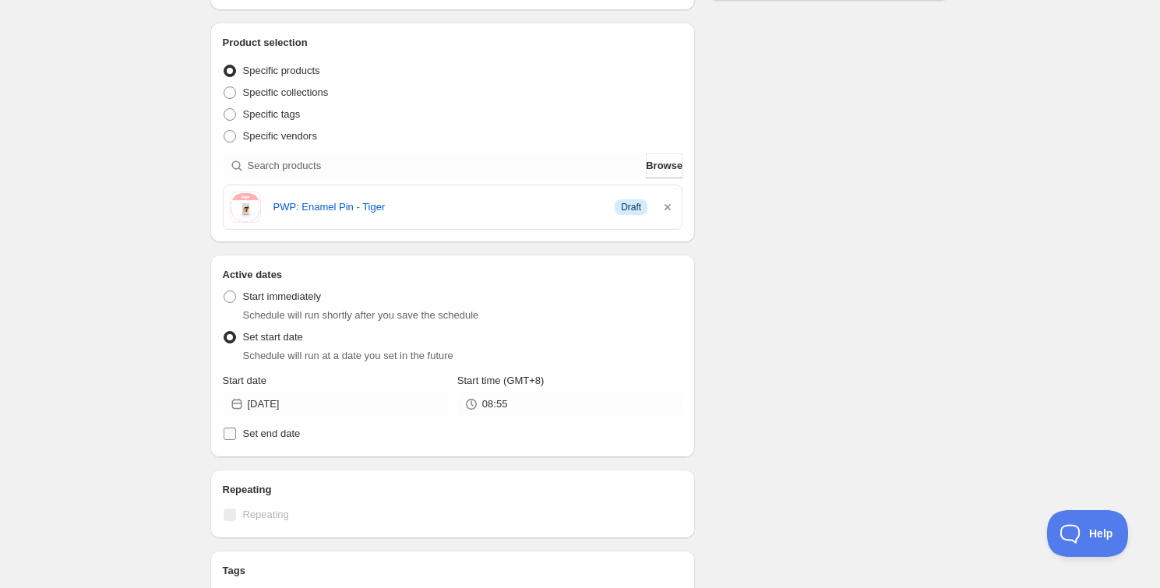
click at [255, 433] on span "Set end date" at bounding box center [272, 434] width 58 height 12
click at [236, 433] on input "Set end date" at bounding box center [230, 434] width 12 height 12
checkbox input "true"
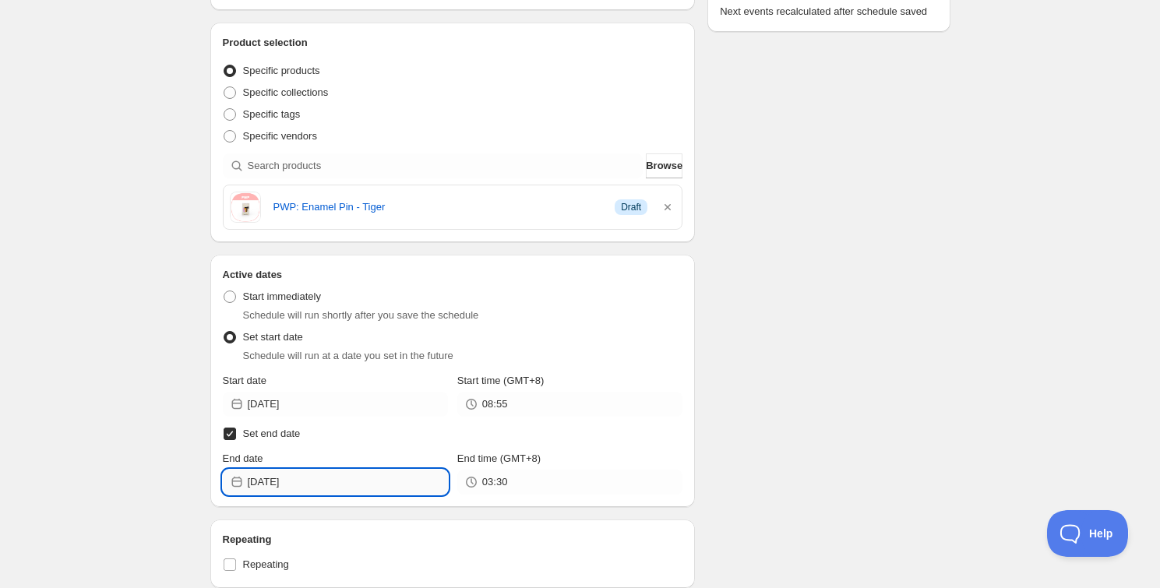
click at [301, 480] on input "2025-10-02" at bounding box center [348, 482] width 200 height 25
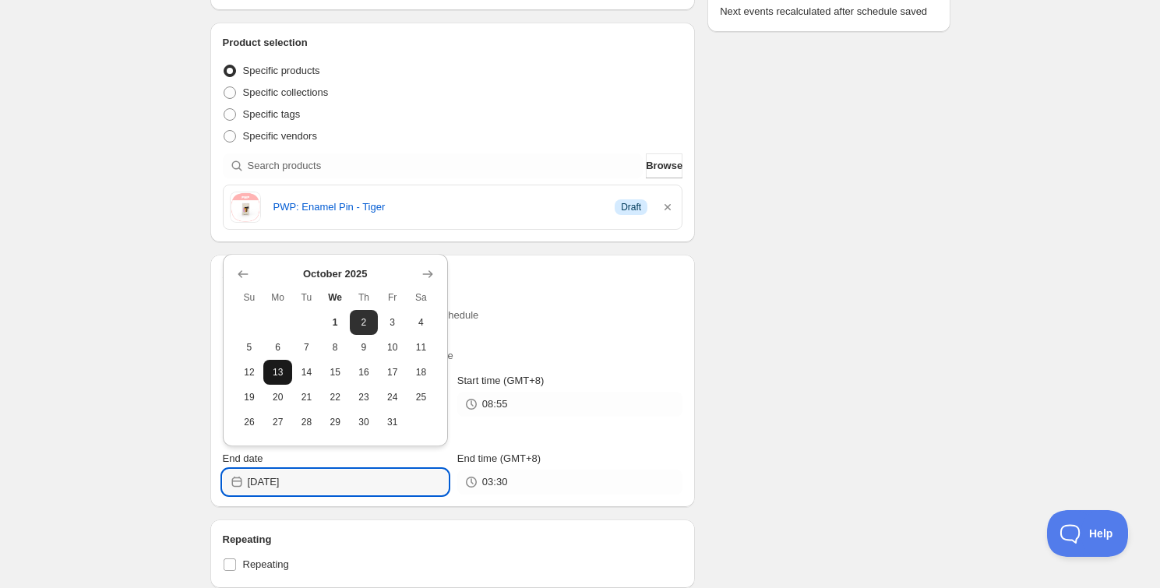
click at [281, 372] on span "13" at bounding box center [278, 372] width 16 height 12
type input "2025-10-13"
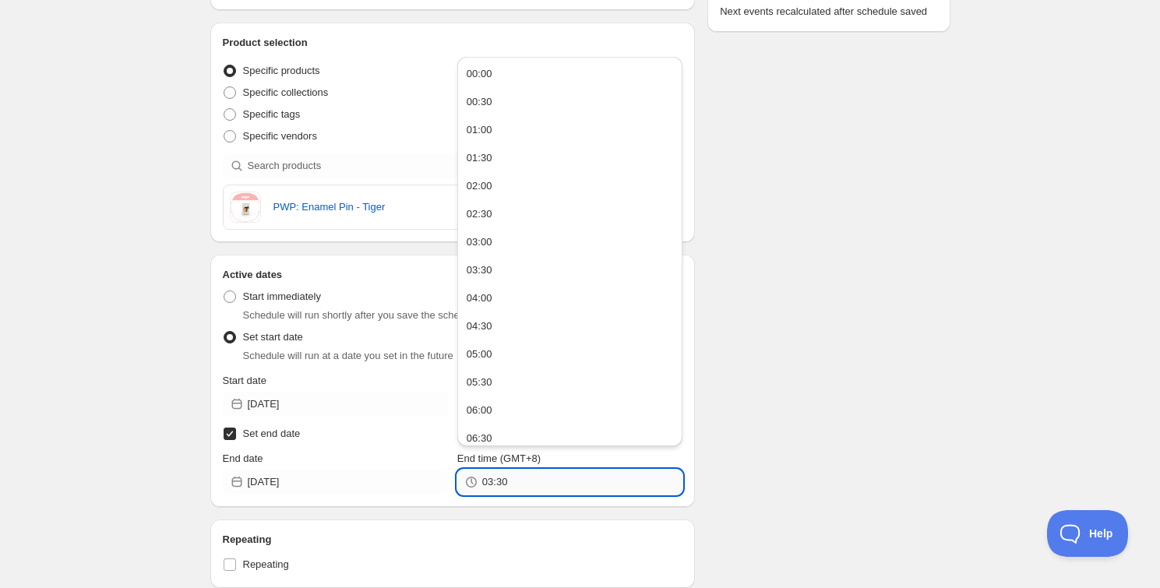
click at [517, 474] on input "03:30" at bounding box center [582, 482] width 200 height 25
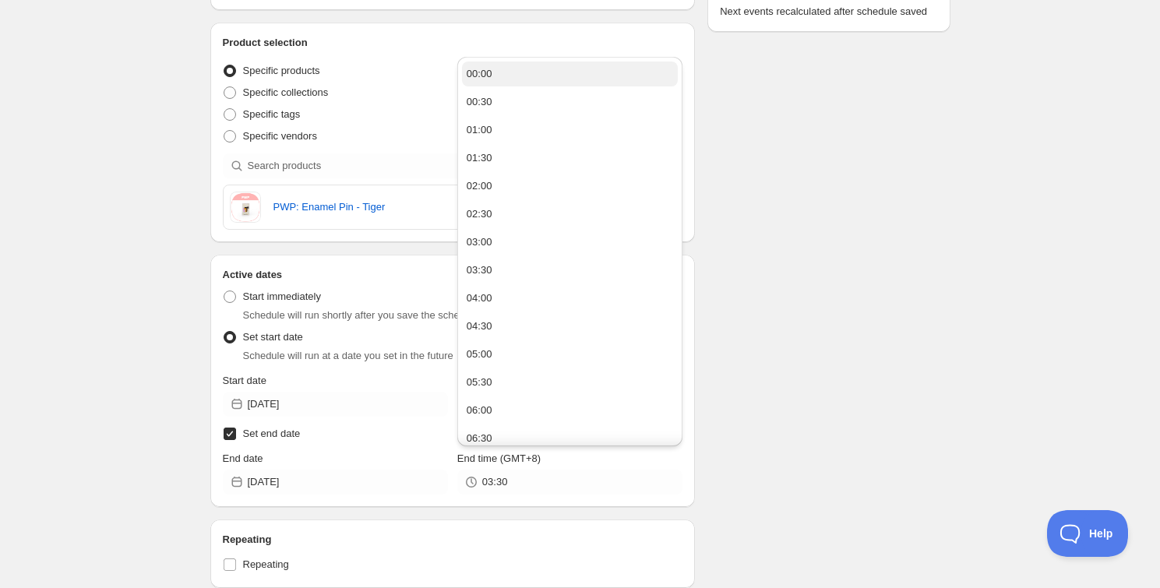
click at [535, 83] on button "00:00" at bounding box center [570, 74] width 216 height 25
type input "00:00"
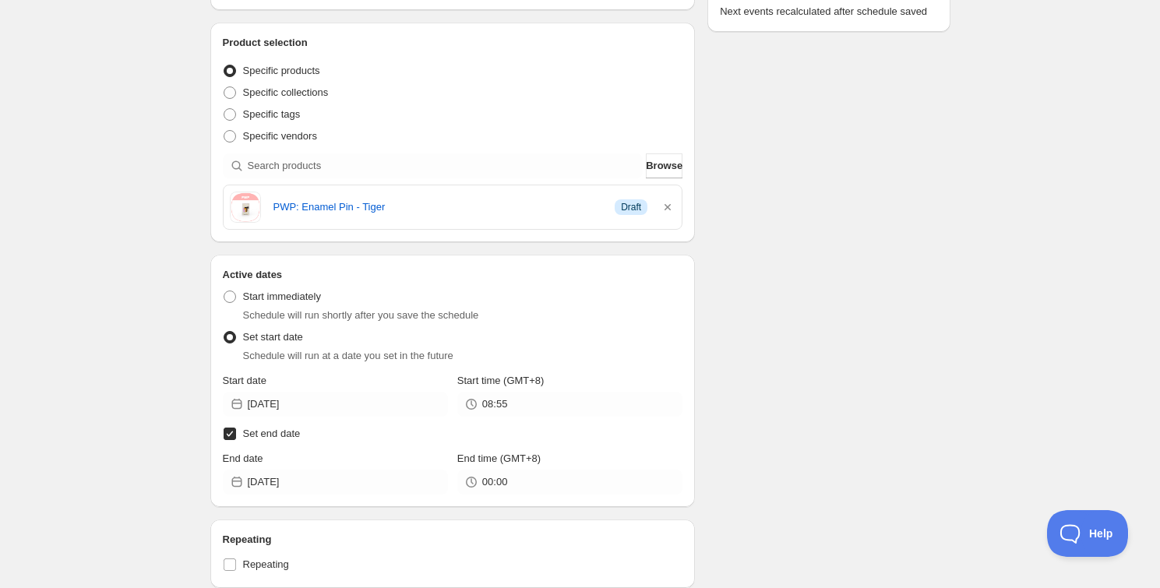
click at [865, 323] on div "Schedule name Schedule for PWP A6633 1 - 12 Oct Your customers won't see this A…" at bounding box center [574, 431] width 753 height 1335
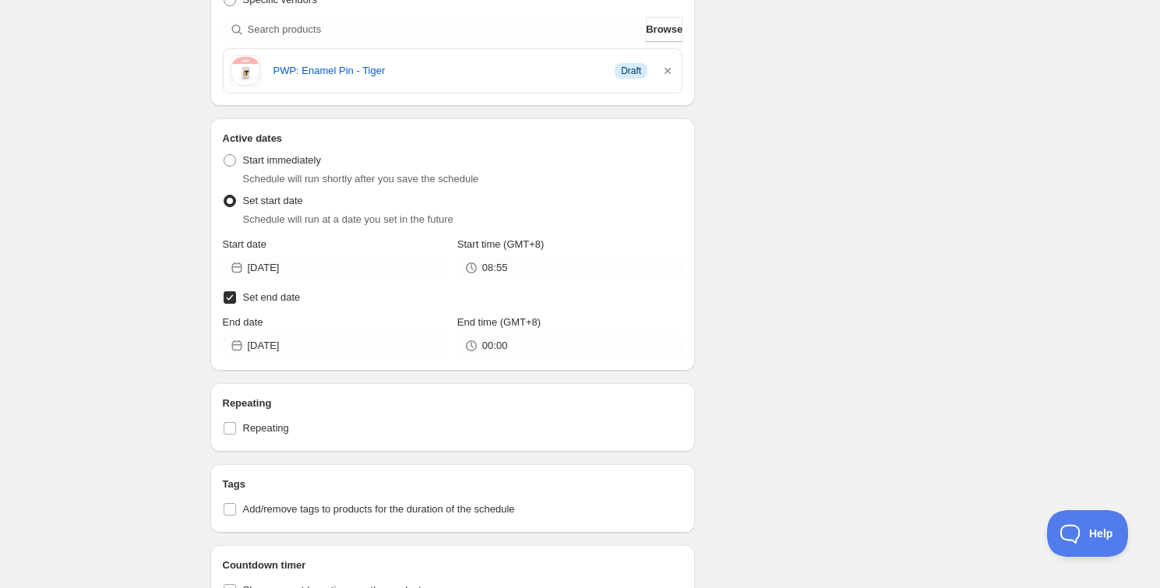
scroll to position [496, 0]
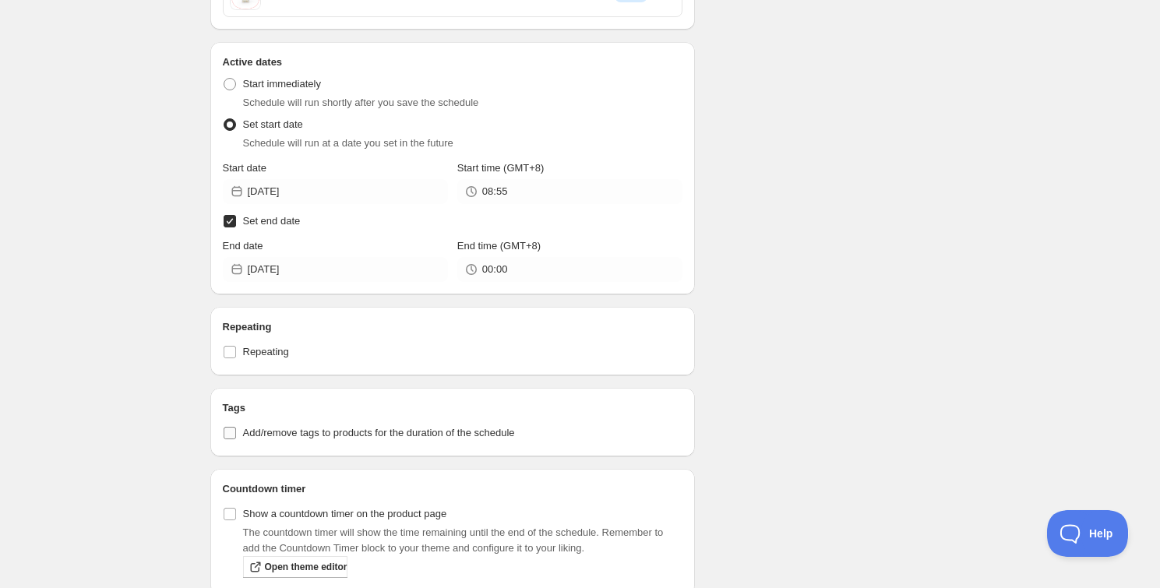
click at [266, 427] on span "Add/remove tags to products for the duration of the schedule" at bounding box center [379, 433] width 272 height 12
click at [236, 427] on input "Add/remove tags to products for the duration of the schedule" at bounding box center [230, 433] width 12 height 12
checkbox input "true"
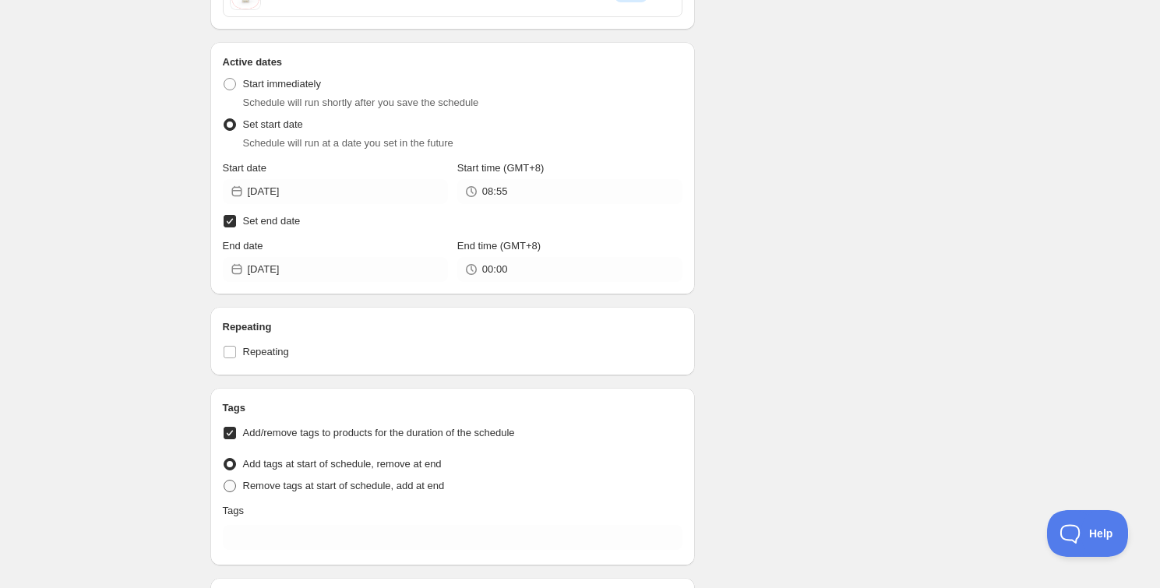
click at [277, 488] on span "Remove tags at start of schedule, add at end" at bounding box center [344, 486] width 202 height 12
click at [224, 481] on input "Remove tags at start of schedule, add at end" at bounding box center [224, 480] width 1 height 1
radio input "true"
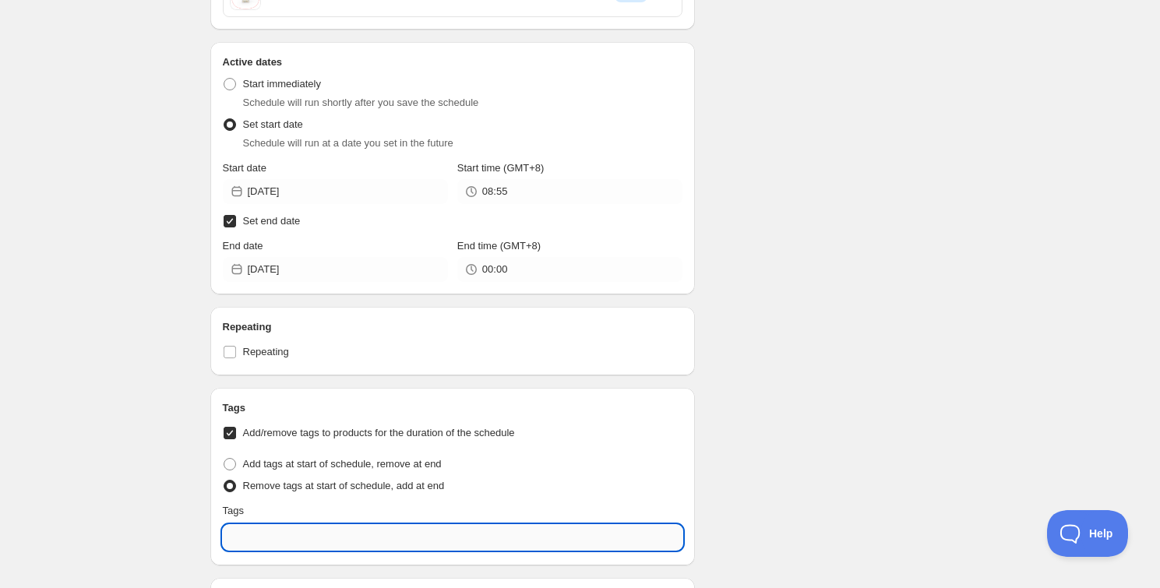
click at [295, 526] on input "text" at bounding box center [453, 537] width 460 height 25
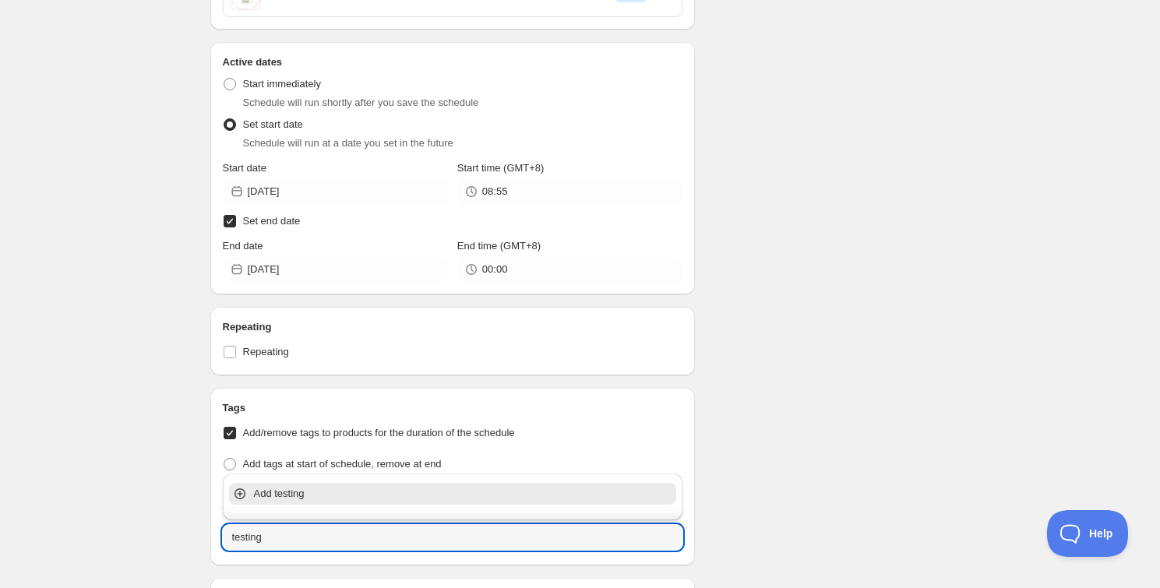
click at [273, 503] on div "Add testing" at bounding box center [453, 493] width 454 height 31
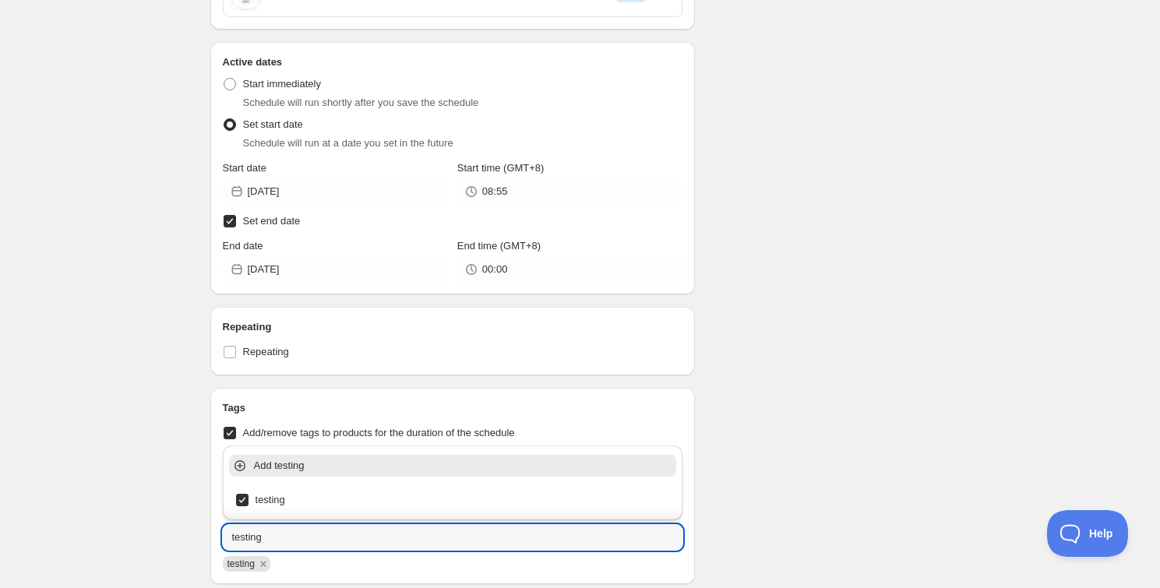
type input "testing"
click at [813, 423] on div "Schedule name Schedule for PWP A6633 1 - 12 Oct Your customers won't see this A…" at bounding box center [574, 282] width 753 height 1463
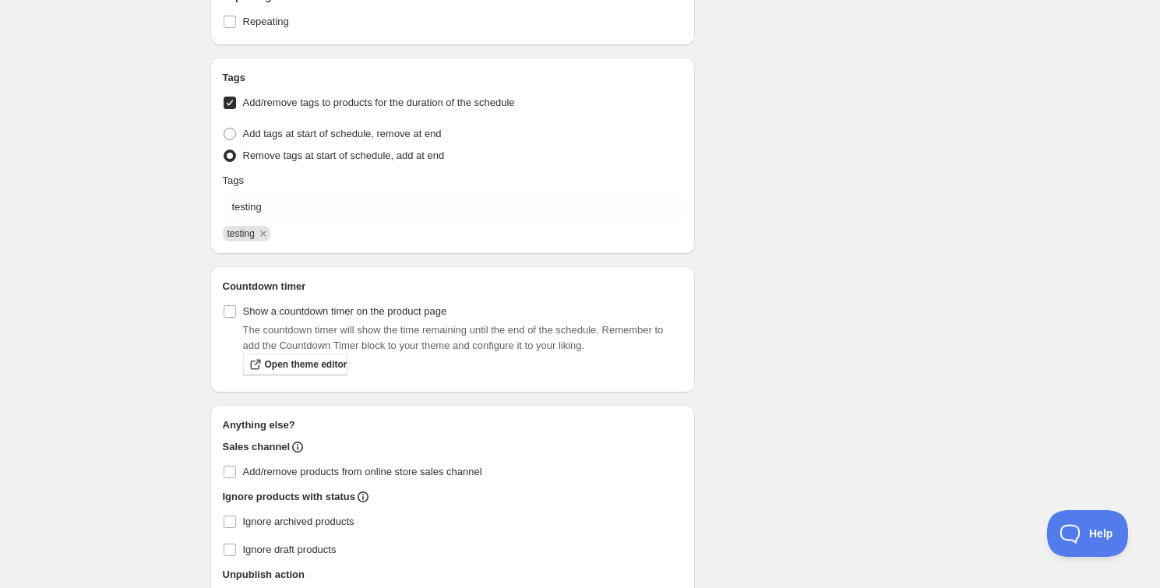
scroll to position [849, 0]
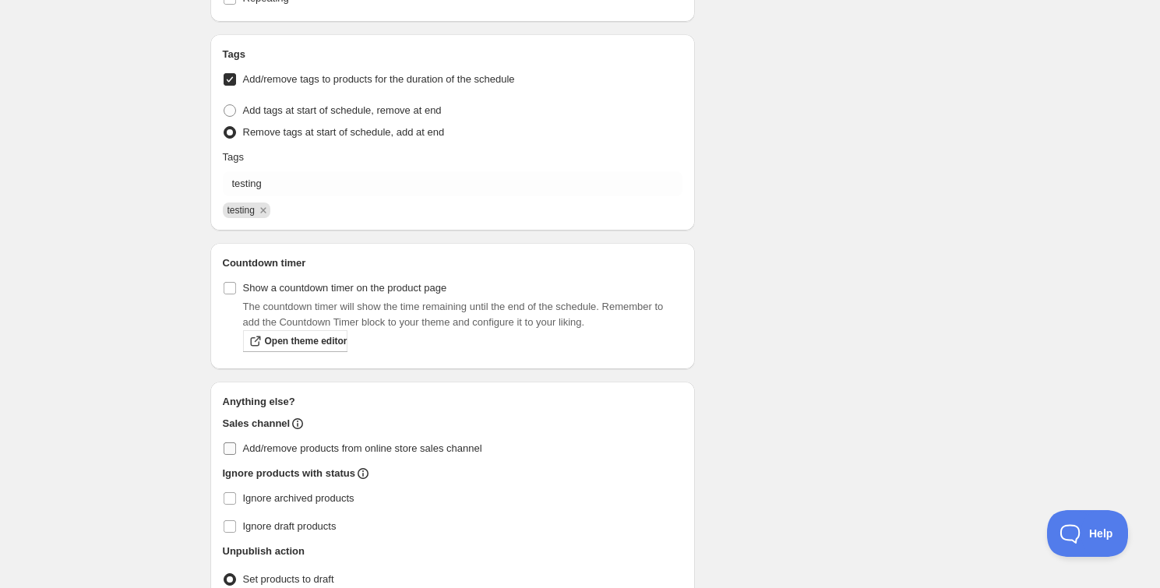
click at [283, 451] on span "Add/remove products from online store sales channel" at bounding box center [362, 449] width 239 height 12
click at [236, 451] on input "Add/remove products from online store sales channel" at bounding box center [230, 449] width 12 height 12
checkbox input "true"
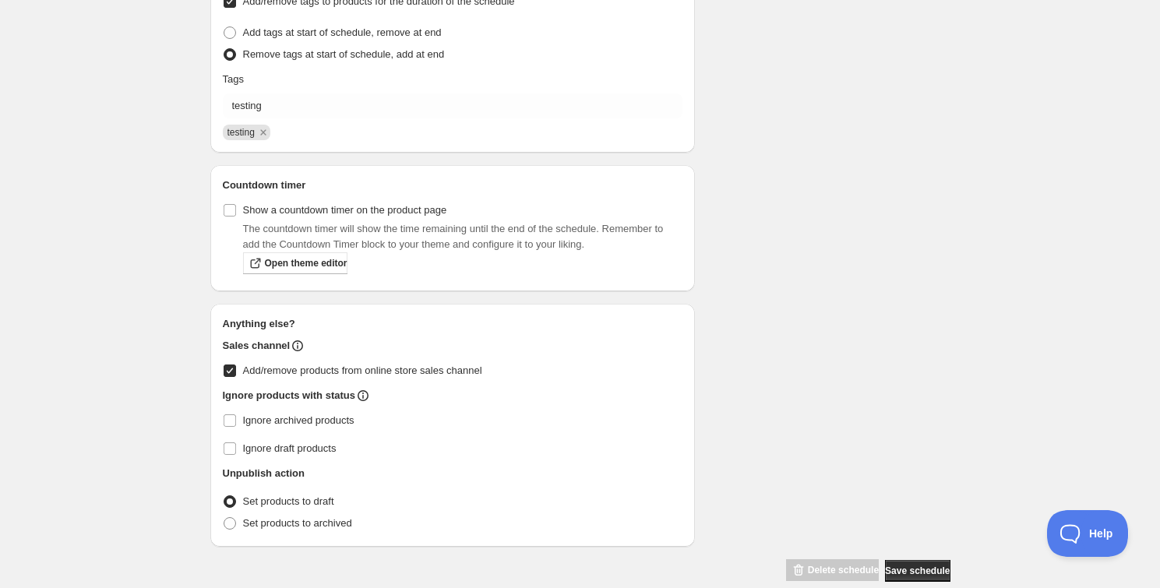
scroll to position [951, 0]
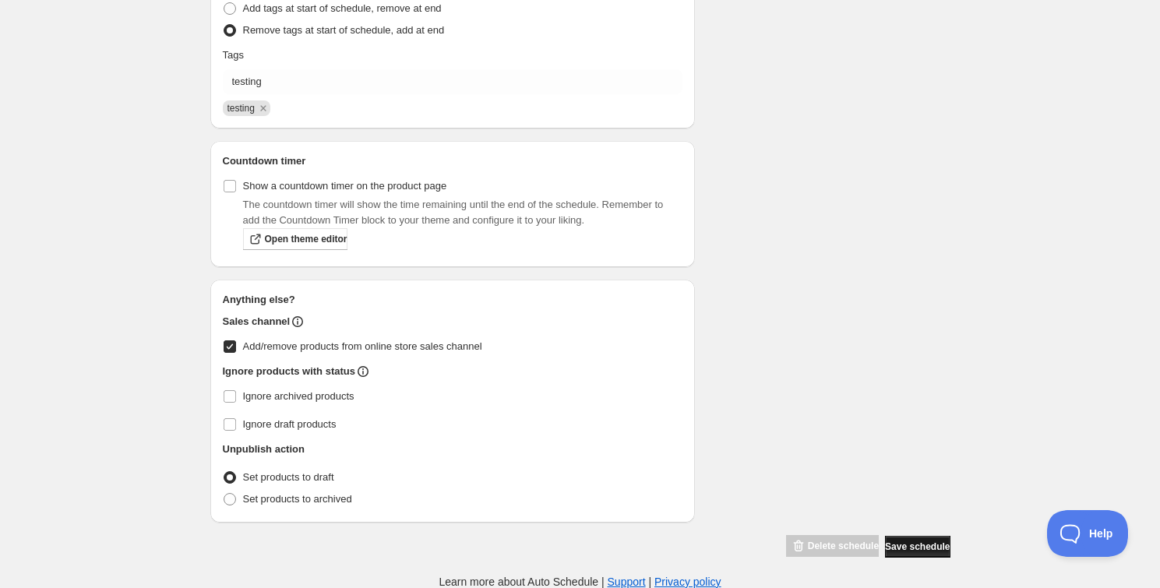
click at [902, 541] on span "Save schedule" at bounding box center [917, 547] width 65 height 12
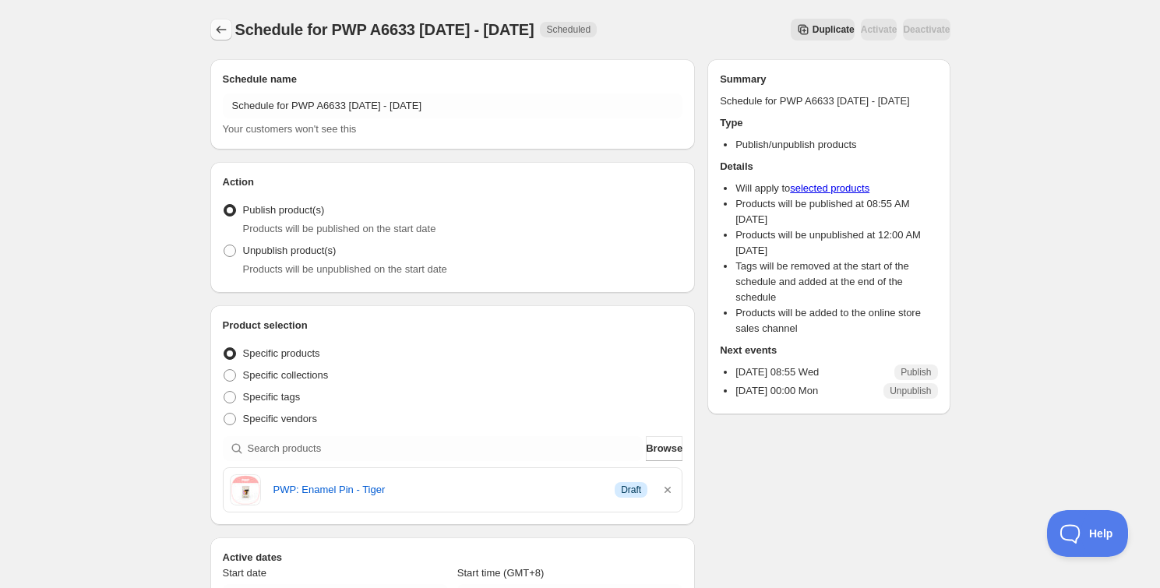
click at [225, 28] on icon "Schedules" at bounding box center [221, 30] width 16 height 16
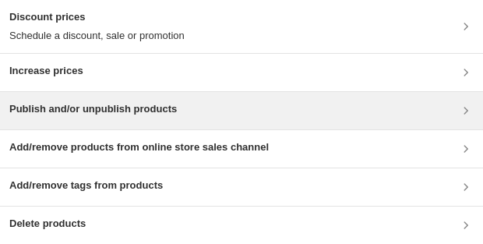
click at [89, 103] on h3 "Publish and/or unpublish products" at bounding box center [93, 109] width 168 height 16
